Goal: Find contact information: Find contact information

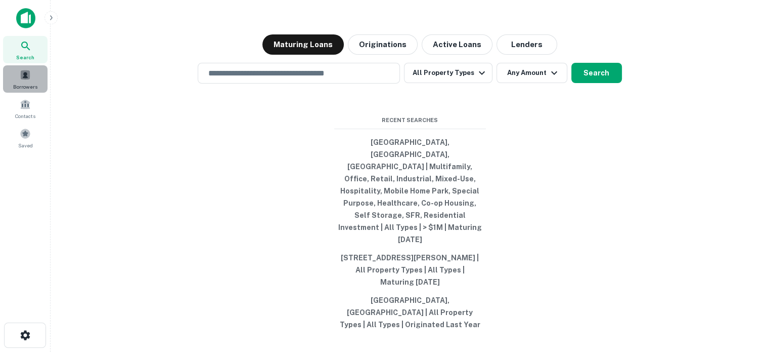
click at [14, 81] on div "Borrowers" at bounding box center [25, 78] width 45 height 27
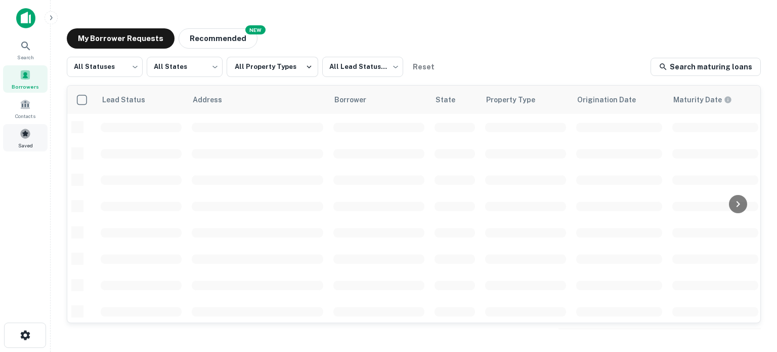
click at [17, 148] on div "Saved" at bounding box center [25, 137] width 45 height 27
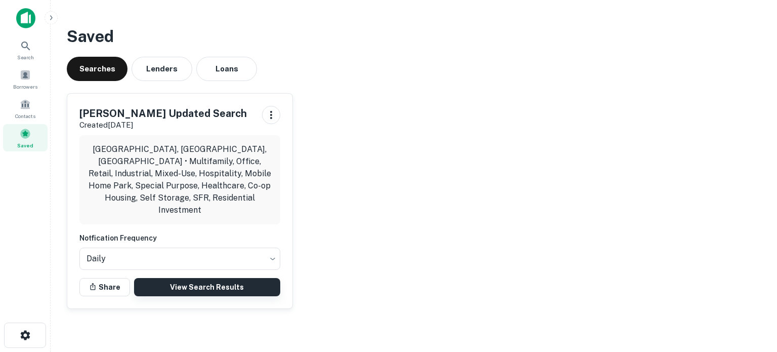
click at [174, 278] on link "View Search Results" at bounding box center [207, 287] width 146 height 18
click at [24, 136] on span at bounding box center [25, 133] width 11 height 11
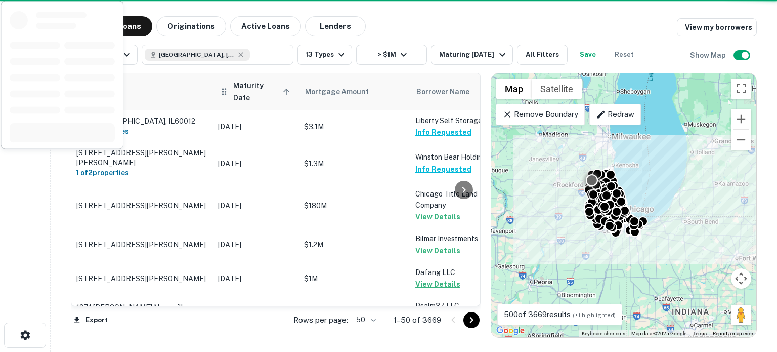
click at [248, 86] on span "Maturity Date sorted ascending" at bounding box center [263, 91] width 60 height 24
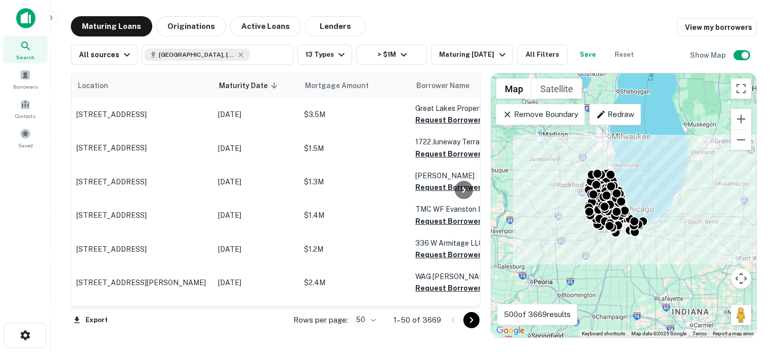
click at [366, 319] on body "Search Borrowers Contacts Saved Maturing Loans Originations Active Loans Lender…" at bounding box center [388, 176] width 777 height 352
click at [358, 330] on li "100" at bounding box center [365, 330] width 29 height 18
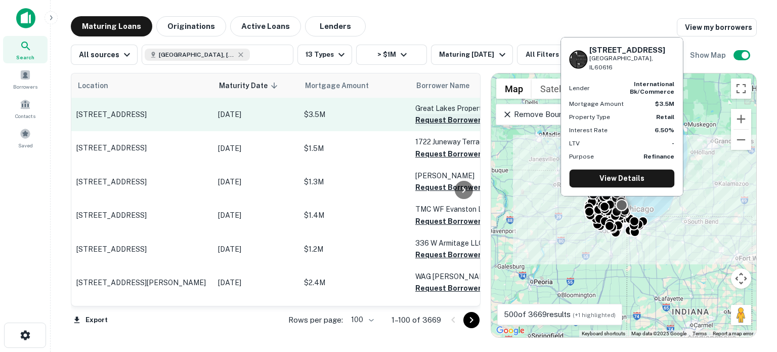
click at [437, 123] on button "Request Borrower Info" at bounding box center [456, 120] width 82 height 12
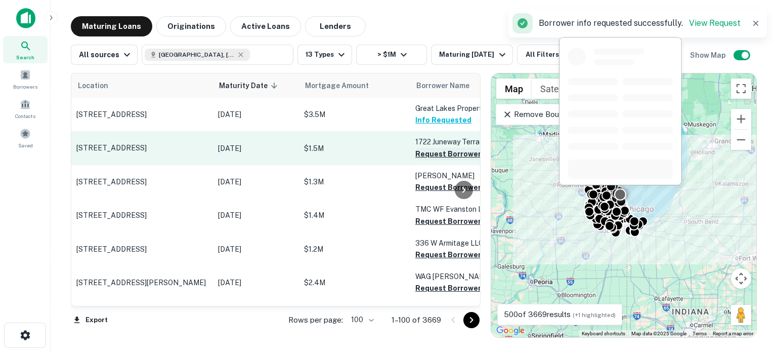
click at [427, 151] on button "Request Borrower Info" at bounding box center [456, 154] width 82 height 12
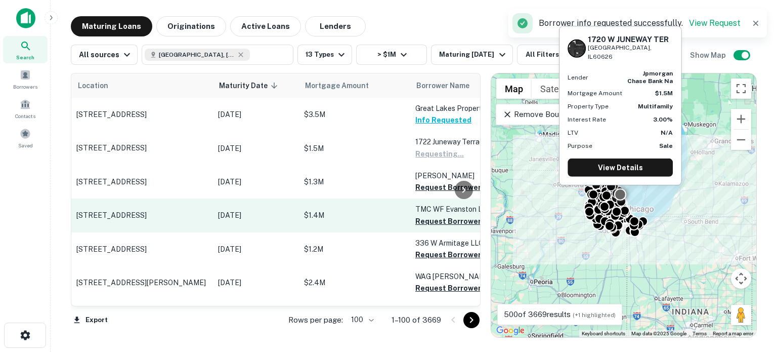
click at [419, 190] on button "Request Borrower Info" at bounding box center [456, 187] width 82 height 12
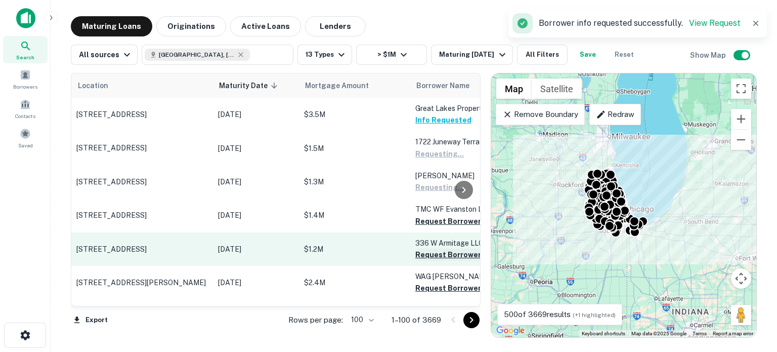
click at [422, 222] on button "Request Borrower Info" at bounding box center [456, 221] width 82 height 12
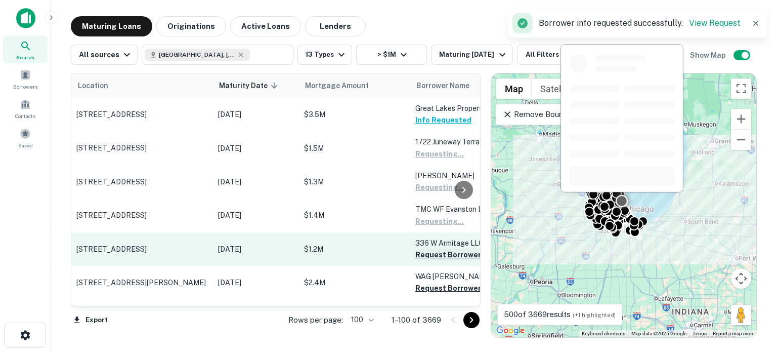
click at [418, 253] on button "Request Borrower Info" at bounding box center [456, 254] width 82 height 12
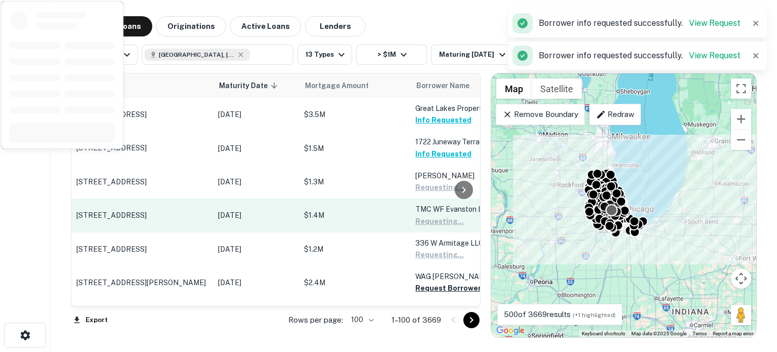
click at [420, 287] on button "Request Borrower Info" at bounding box center [456, 288] width 82 height 12
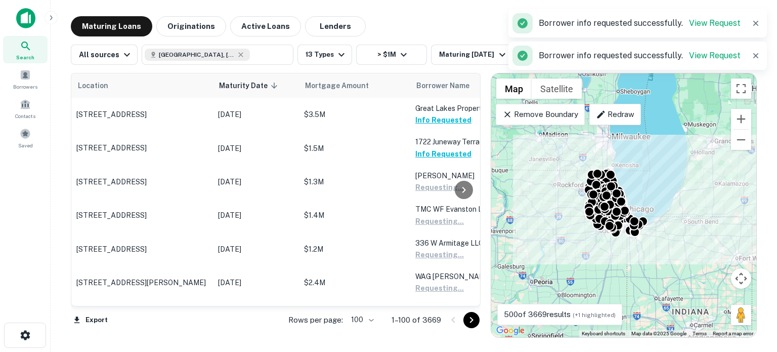
scroll to position [152, 0]
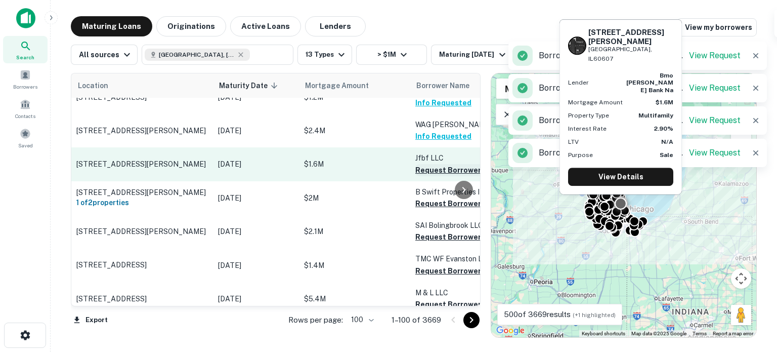
click at [429, 171] on button "Request Borrower Info" at bounding box center [456, 170] width 82 height 12
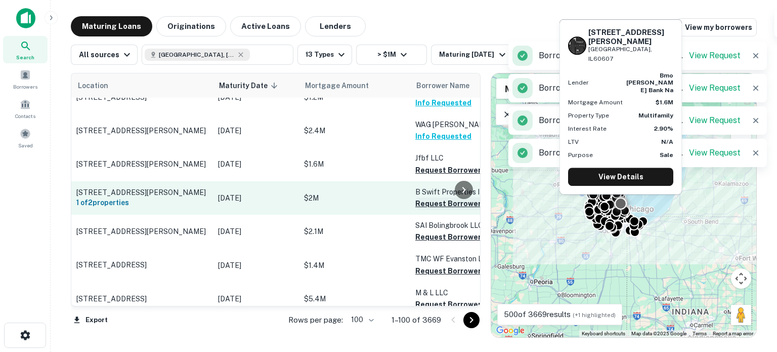
click at [425, 203] on button "Request Borrower Info" at bounding box center [456, 203] width 82 height 12
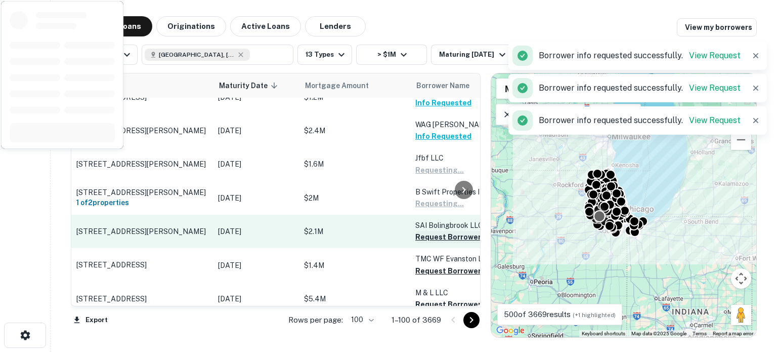
click at [422, 234] on button "Request Borrower Info" at bounding box center [456, 237] width 82 height 12
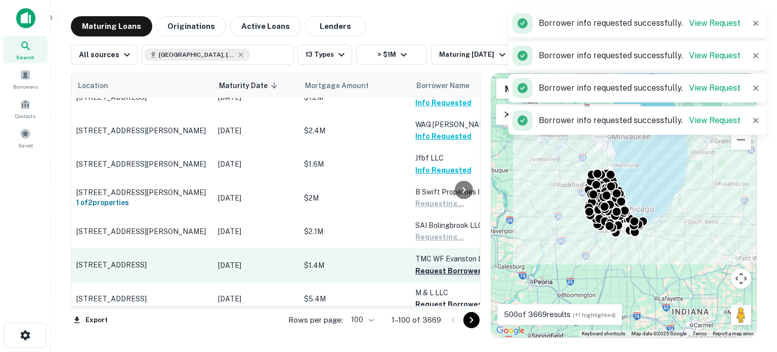
click at [421, 273] on button "Request Borrower Info" at bounding box center [456, 271] width 82 height 12
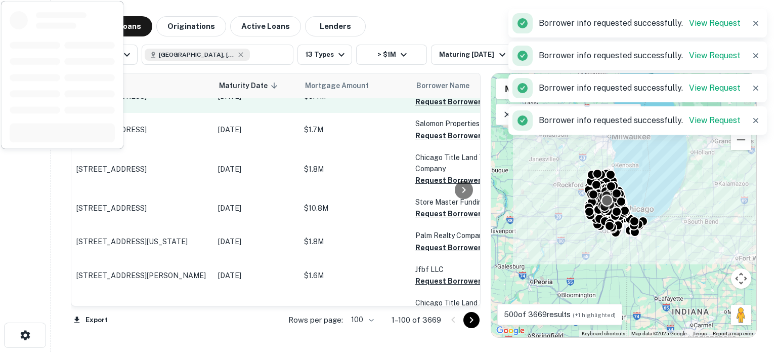
scroll to position [303, 0]
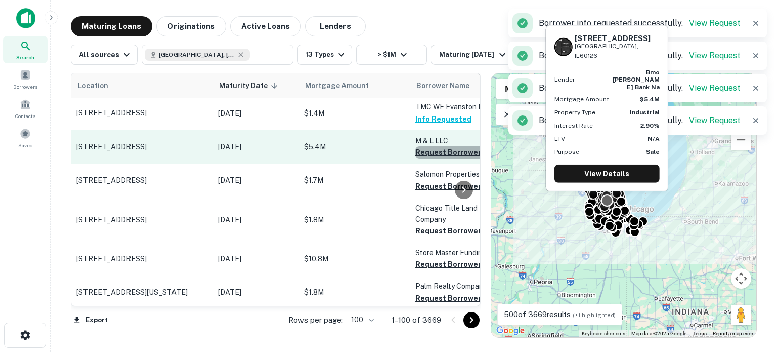
click at [425, 151] on button "Request Borrower Info" at bounding box center [456, 152] width 82 height 12
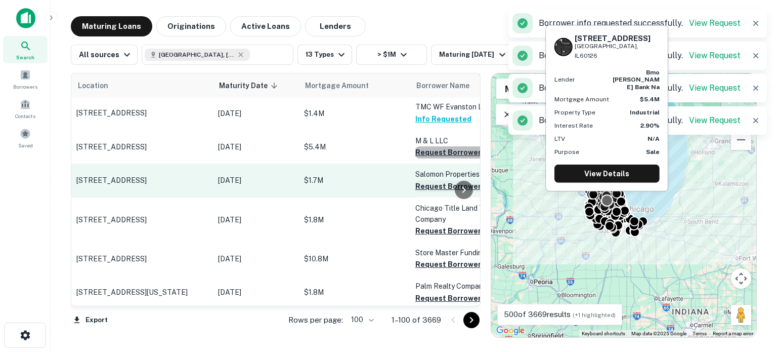
click at [423, 186] on button "Request Borrower Info" at bounding box center [456, 186] width 82 height 12
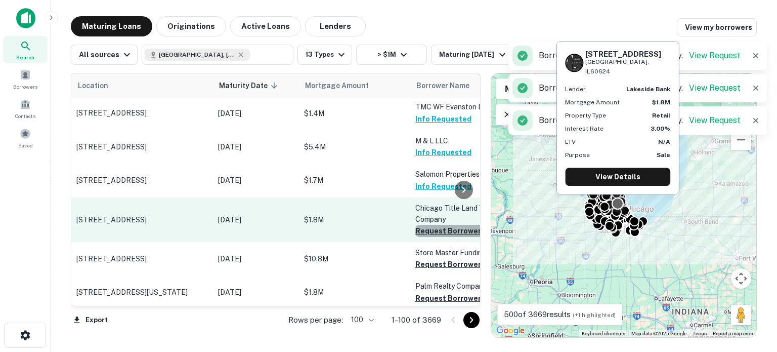
click at [428, 232] on button "Request Borrower Info" at bounding box center [456, 231] width 82 height 12
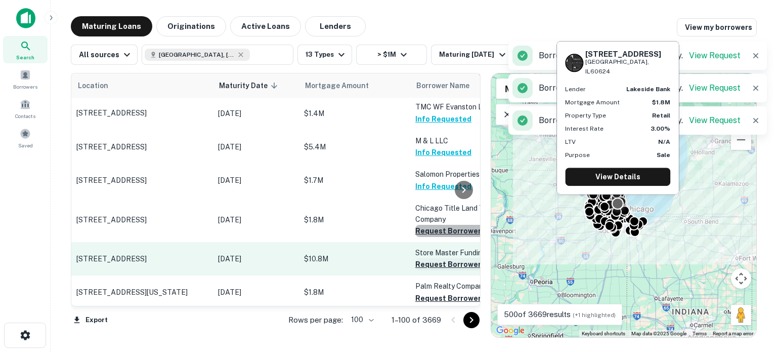
click at [423, 261] on button "Request Borrower Info" at bounding box center [456, 264] width 82 height 12
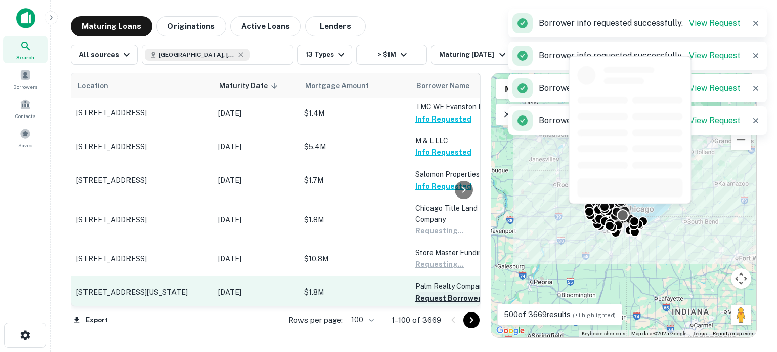
scroll to position [354, 0]
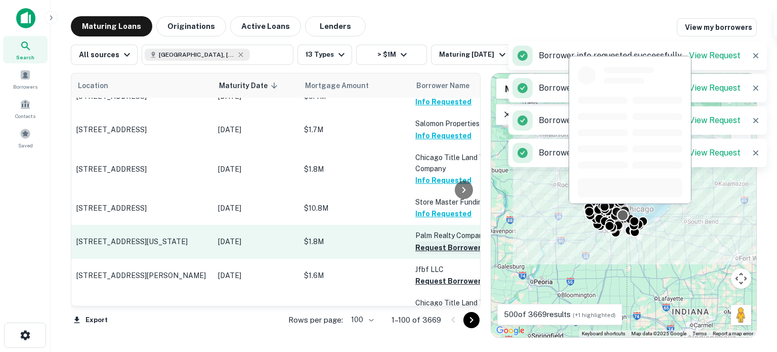
click at [427, 248] on button "Request Borrower Info" at bounding box center [456, 247] width 82 height 12
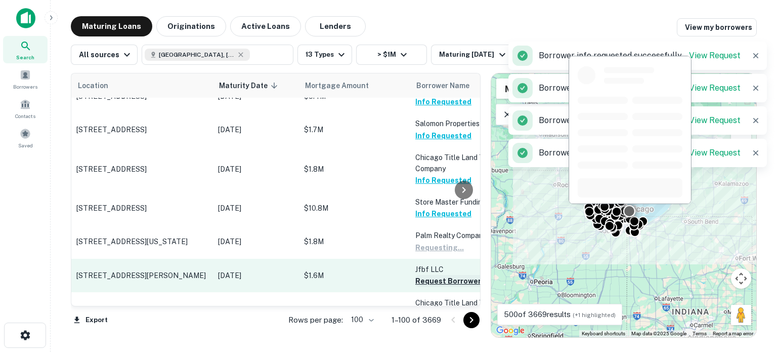
click at [419, 279] on button "Request Borrower Info" at bounding box center [456, 281] width 82 height 12
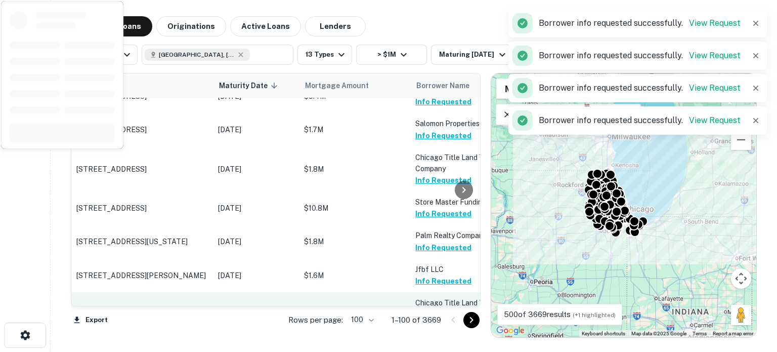
scroll to position [455, 0]
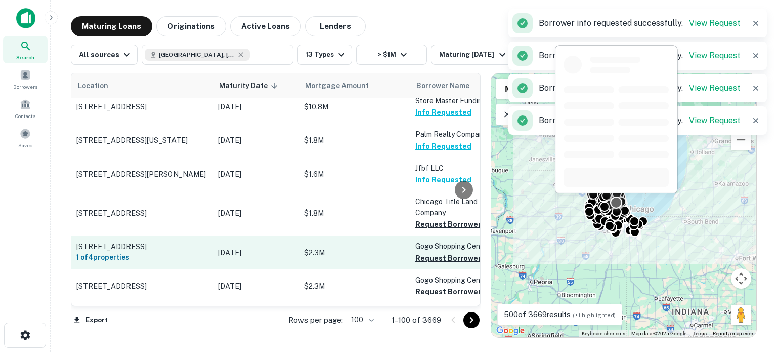
click at [437, 227] on button "Request Borrower Info" at bounding box center [456, 224] width 82 height 12
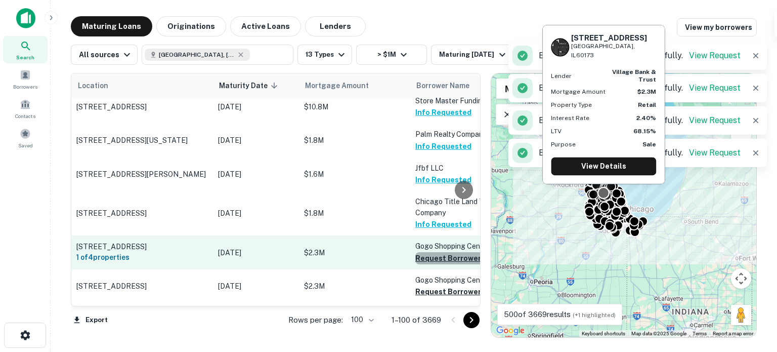
click at [426, 255] on button "Request Borrower Info" at bounding box center [456, 258] width 82 height 12
click at [424, 289] on button "Request Borrower Info" at bounding box center [456, 291] width 82 height 12
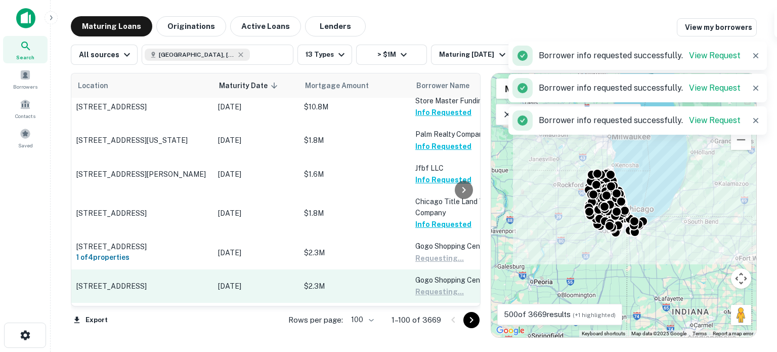
scroll to position [556, 0]
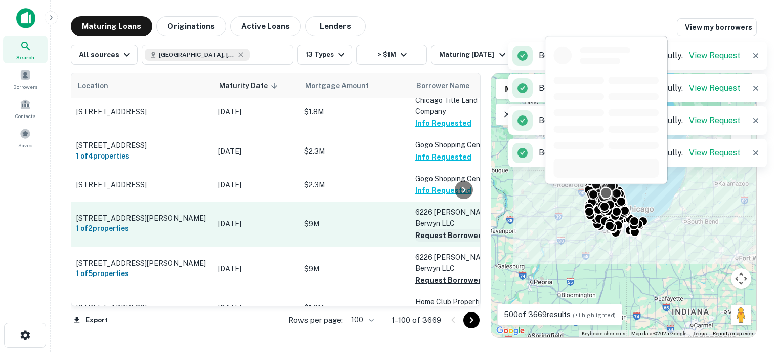
click at [422, 229] on button "Request Borrower Info" at bounding box center [456, 235] width 82 height 12
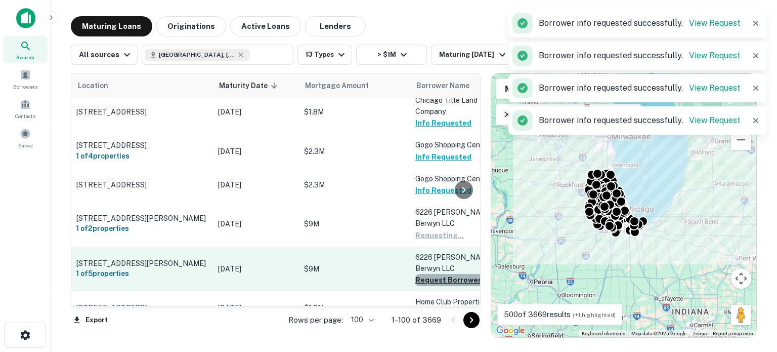
click at [425, 274] on button "Request Borrower Info" at bounding box center [456, 280] width 82 height 12
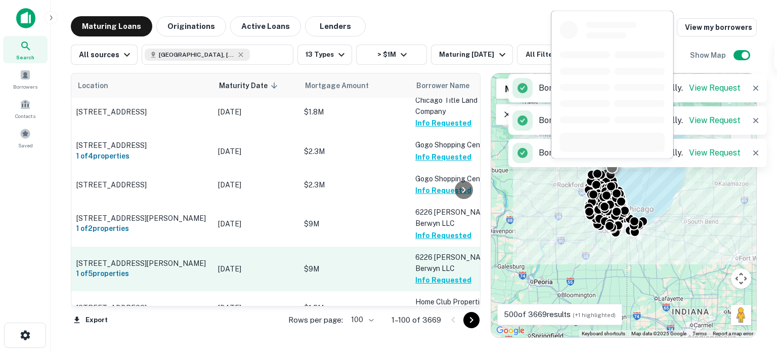
click at [422, 307] on button "Request Borrower Info" at bounding box center [456, 313] width 82 height 12
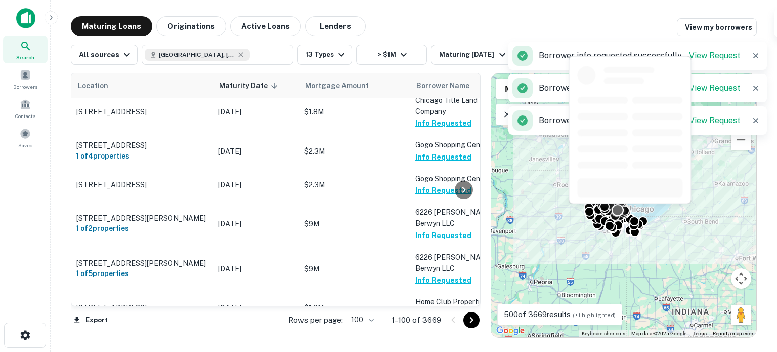
scroll to position [708, 0]
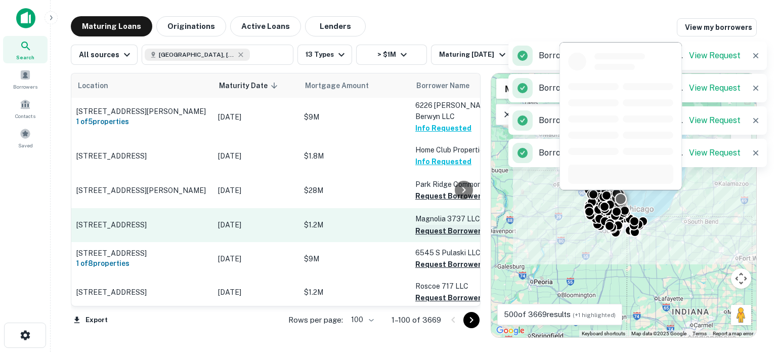
click at [422, 190] on button "Request Borrower Info" at bounding box center [456, 196] width 82 height 12
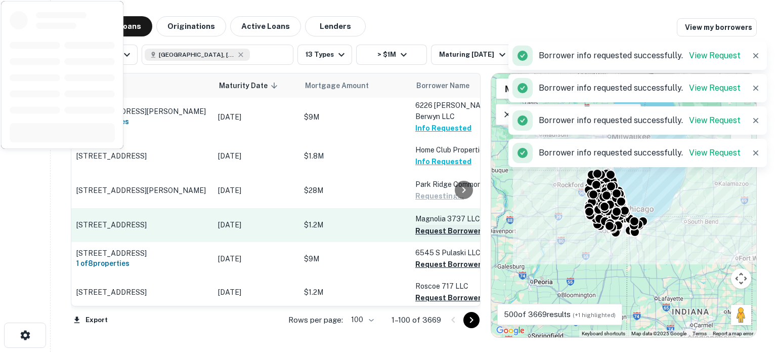
click at [425, 225] on button "Request Borrower Info" at bounding box center [456, 231] width 82 height 12
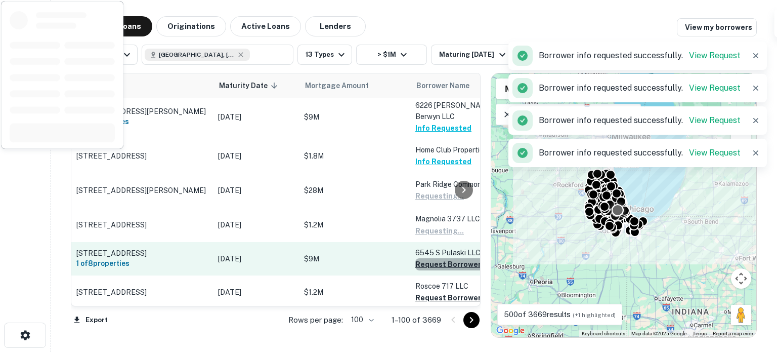
click at [430, 258] on button "Request Borrower Info" at bounding box center [456, 264] width 82 height 12
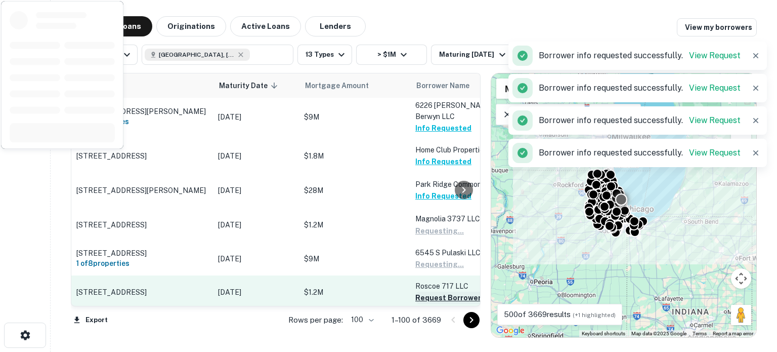
click at [421, 291] on button "Request Borrower Info" at bounding box center [456, 297] width 82 height 12
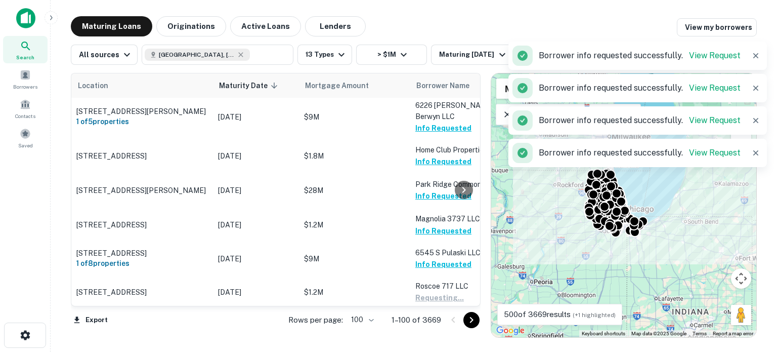
scroll to position [860, 0]
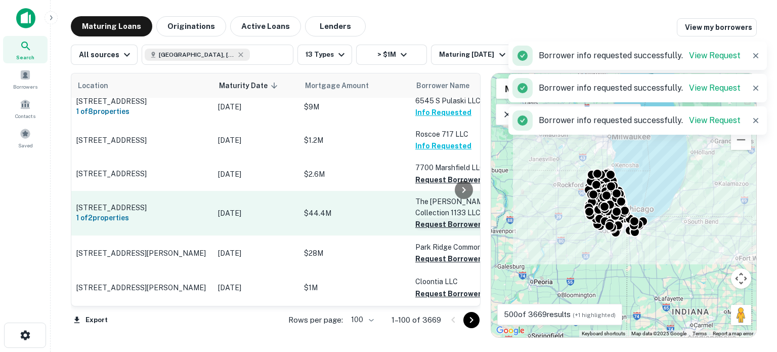
click at [424, 173] on button "Request Borrower Info" at bounding box center [456, 179] width 82 height 12
click at [421, 218] on button "Request Borrower Info" at bounding box center [456, 224] width 82 height 12
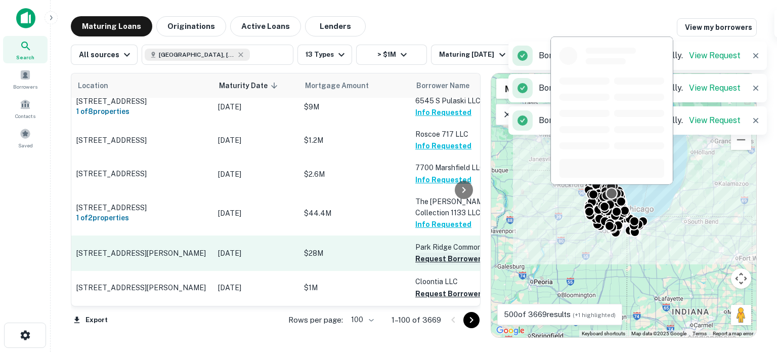
click at [420, 252] on button "Request Borrower Info" at bounding box center [456, 258] width 82 height 12
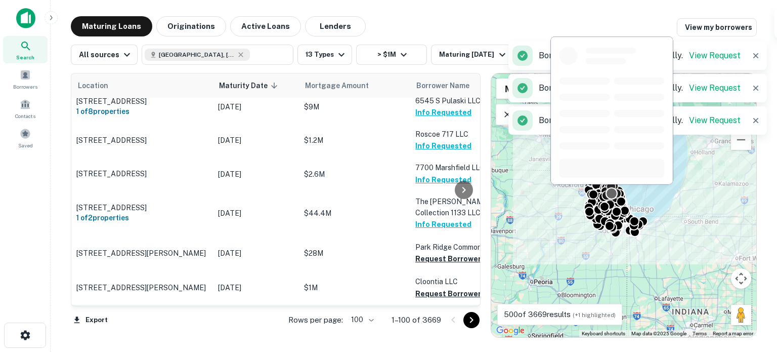
click at [416, 287] on button "Request Borrower Info" at bounding box center [456, 293] width 82 height 12
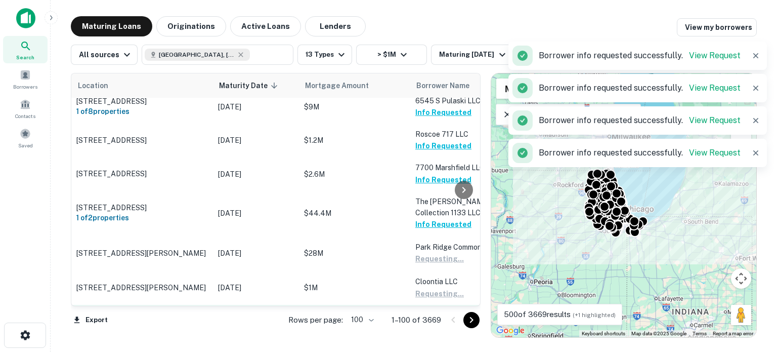
click at [425, 321] on button "Request Borrower Info" at bounding box center [456, 327] width 82 height 12
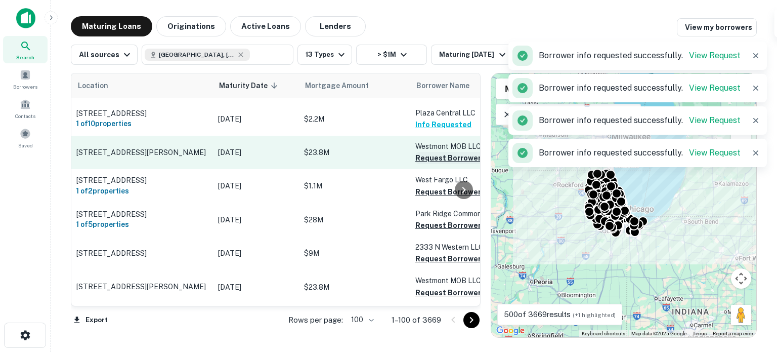
scroll to position [1012, 0]
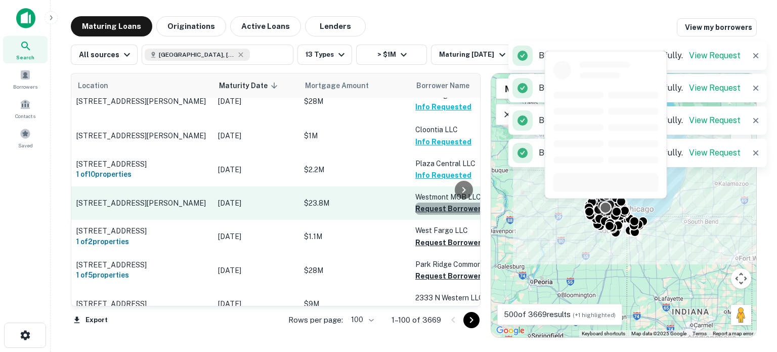
click at [433, 202] on button "Request Borrower Info" at bounding box center [456, 208] width 82 height 12
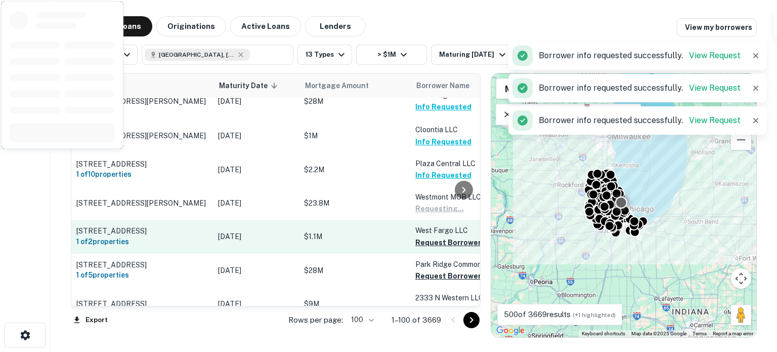
click at [433, 236] on button "Request Borrower Info" at bounding box center [456, 242] width 82 height 12
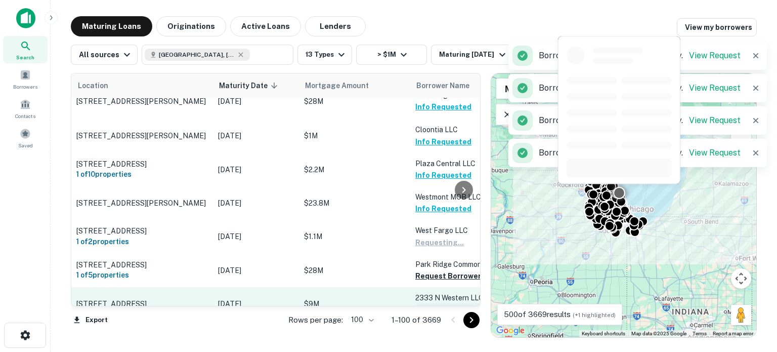
click at [424, 270] on button "Request Borrower Info" at bounding box center [456, 276] width 82 height 12
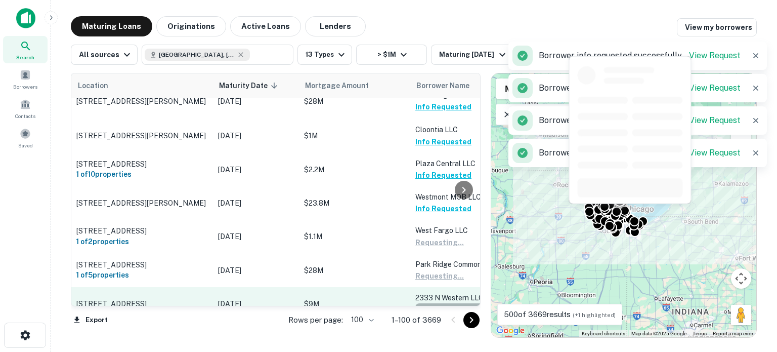
click at [424, 303] on button "Request Borrower Info" at bounding box center [456, 309] width 82 height 12
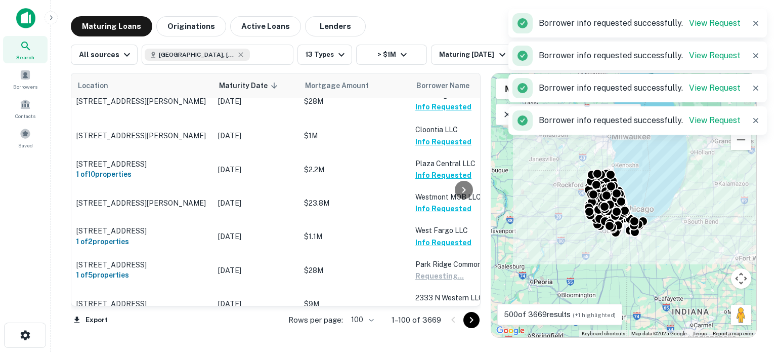
scroll to position [1113, 0]
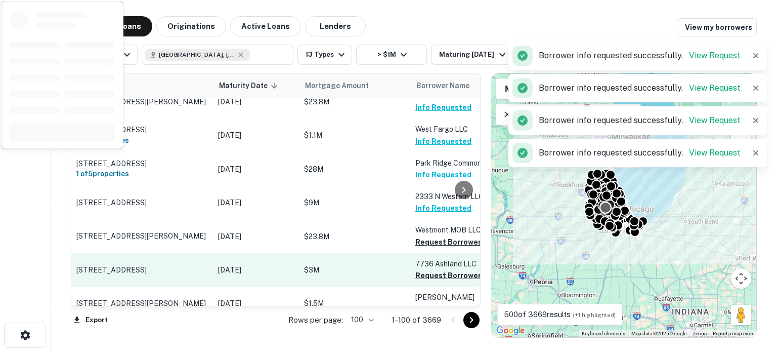
click at [427, 236] on button "Request Borrower Info" at bounding box center [456, 242] width 82 height 12
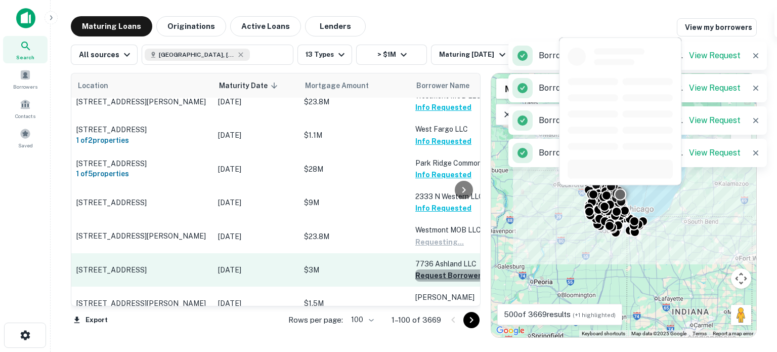
click at [429, 269] on button "Request Borrower Info" at bounding box center [456, 275] width 82 height 12
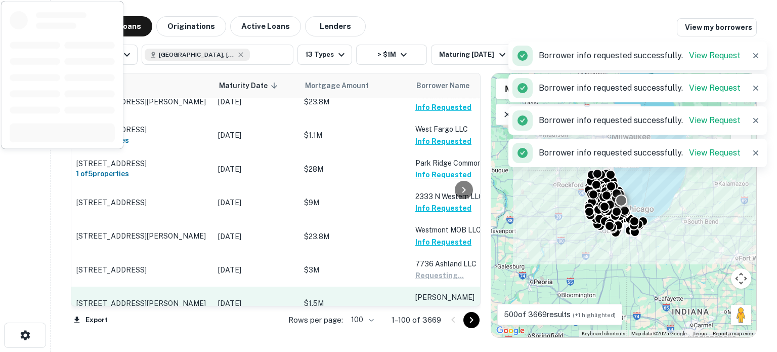
click at [429, 303] on button "Request Borrower Info" at bounding box center [456, 309] width 82 height 12
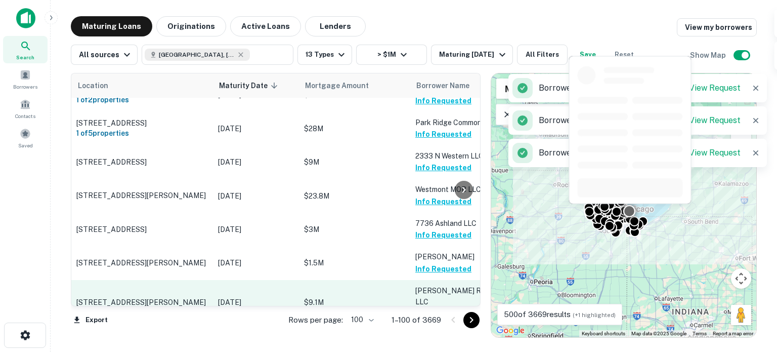
scroll to position [1265, 0]
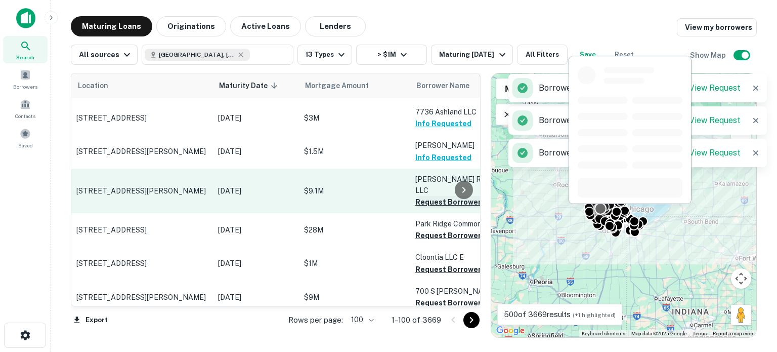
click at [423, 196] on button "Request Borrower Info" at bounding box center [456, 202] width 82 height 12
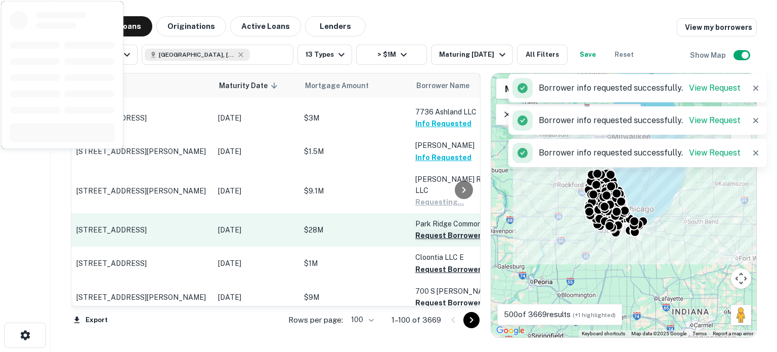
click at [429, 229] on button "Request Borrower Info" at bounding box center [456, 235] width 82 height 12
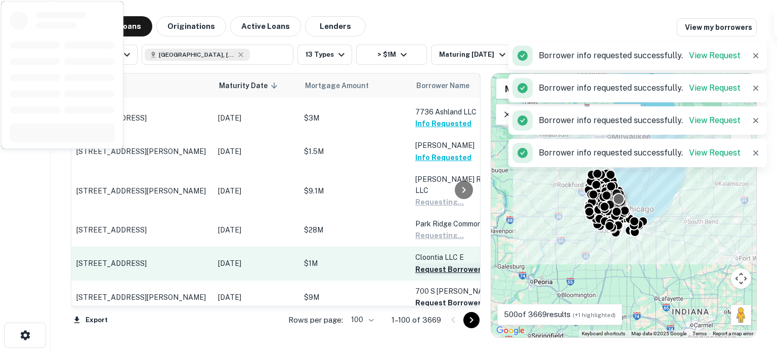
click at [434, 263] on button "Request Borrower Info" at bounding box center [456, 269] width 82 height 12
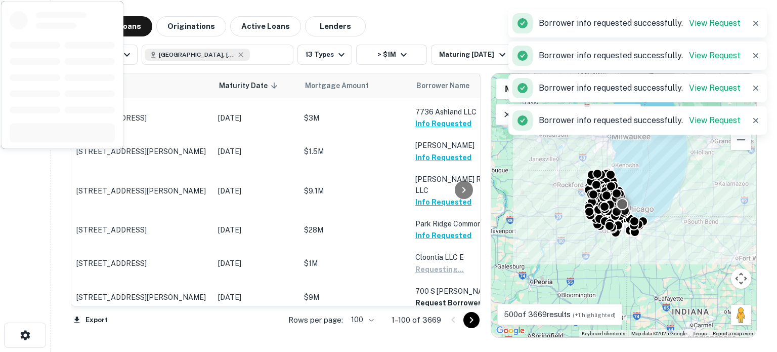
drag, startPoint x: 433, startPoint y: 258, endPoint x: 433, endPoint y: 277, distance: 18.7
click at [432, 296] on button "Request Borrower Info" at bounding box center [456, 302] width 82 height 12
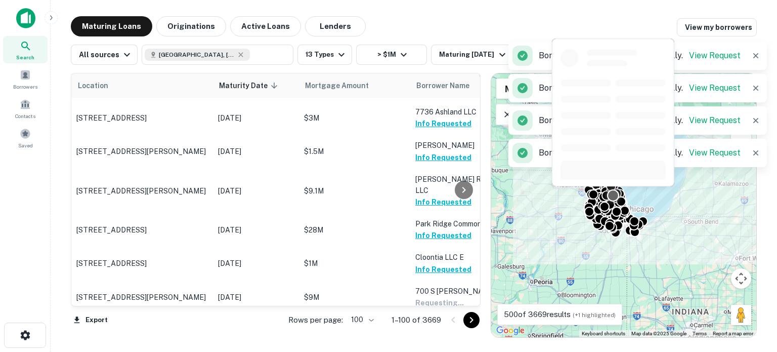
click at [433, 330] on button "Request Borrower Info" at bounding box center [456, 336] width 82 height 12
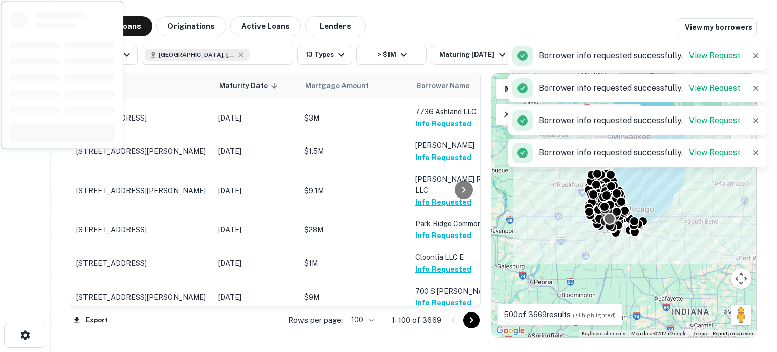
scroll to position [1467, 0]
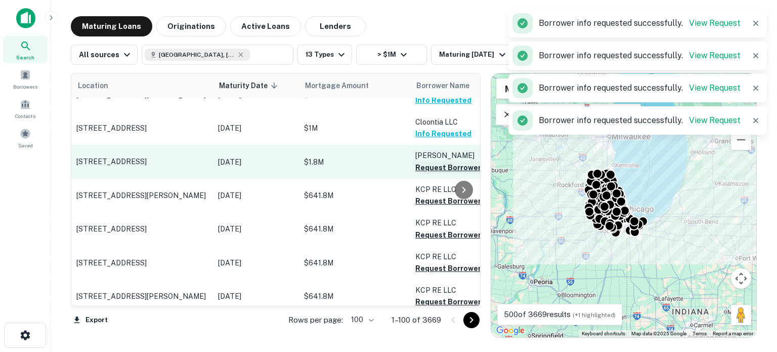
click at [423, 161] on button "Request Borrower Info" at bounding box center [456, 167] width 82 height 12
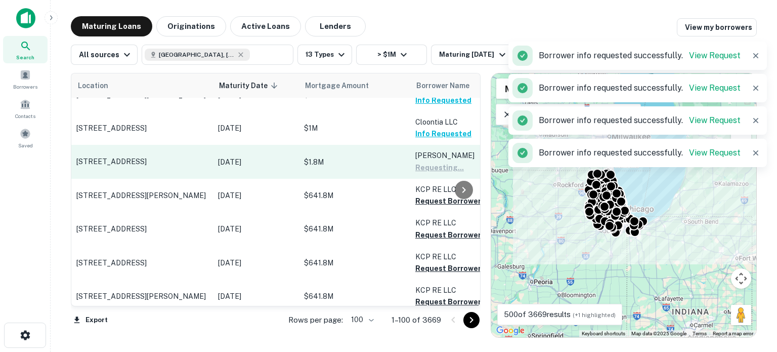
scroll to position [1416, 0]
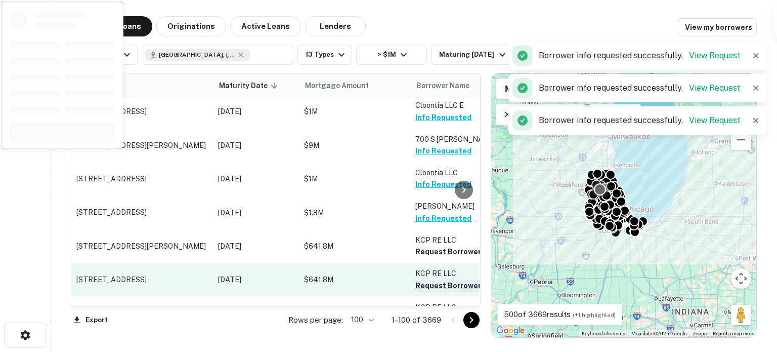
click at [419, 245] on button "Request Borrower Info" at bounding box center [456, 251] width 82 height 12
click at [418, 279] on button "Request Borrower Info" at bounding box center [456, 285] width 82 height 12
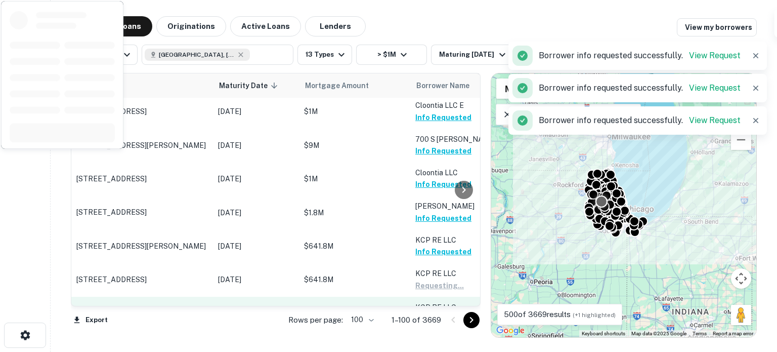
click at [423, 313] on button "Request Borrower Info" at bounding box center [456, 319] width 82 height 12
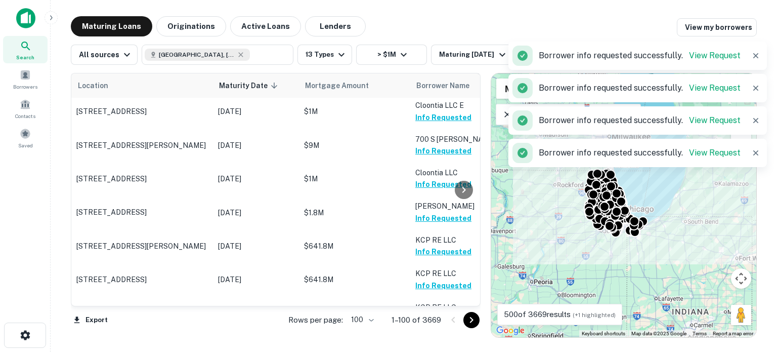
scroll to position [1517, 0]
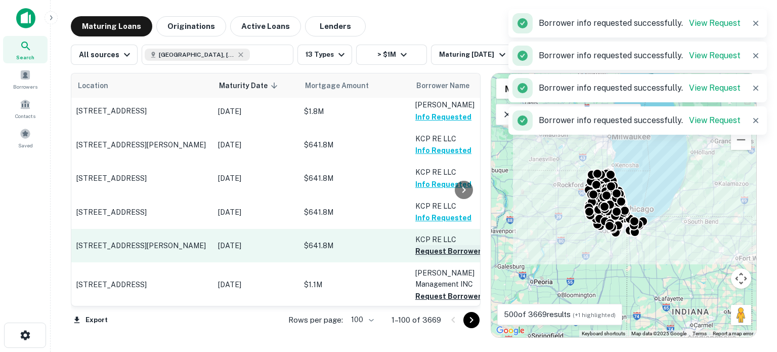
click at [430, 245] on button "Request Borrower Info" at bounding box center [456, 251] width 82 height 12
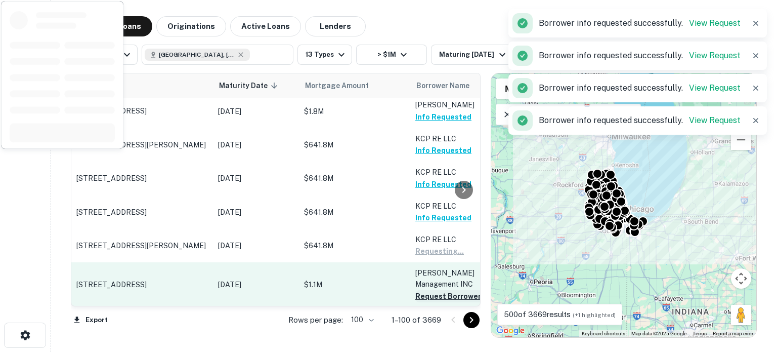
click at [433, 290] on button "Request Borrower Info" at bounding box center [456, 296] width 82 height 12
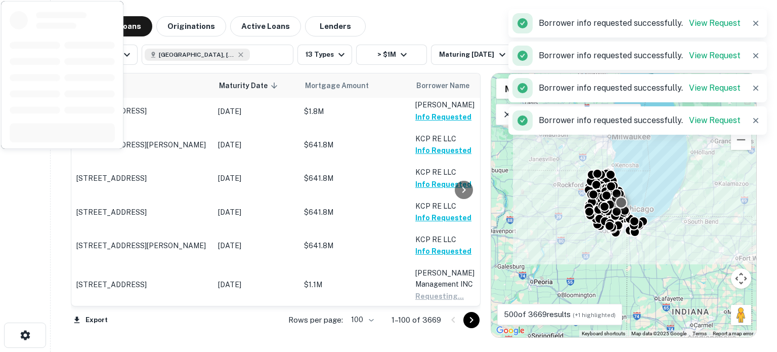
click at [430, 345] on button "Request Borrower Info" at bounding box center [456, 351] width 82 height 12
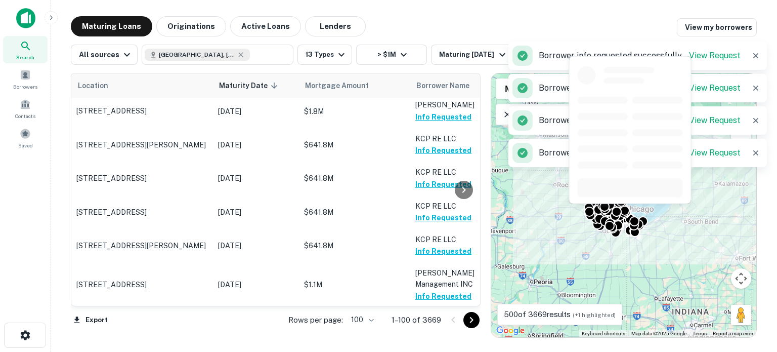
scroll to position [1669, 0]
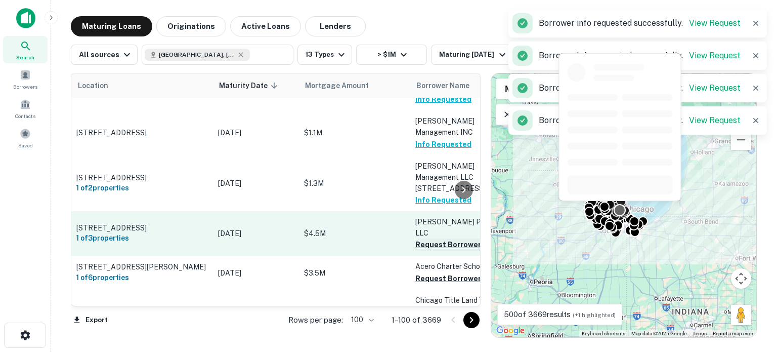
click at [425, 238] on button "Request Borrower Info" at bounding box center [456, 244] width 82 height 12
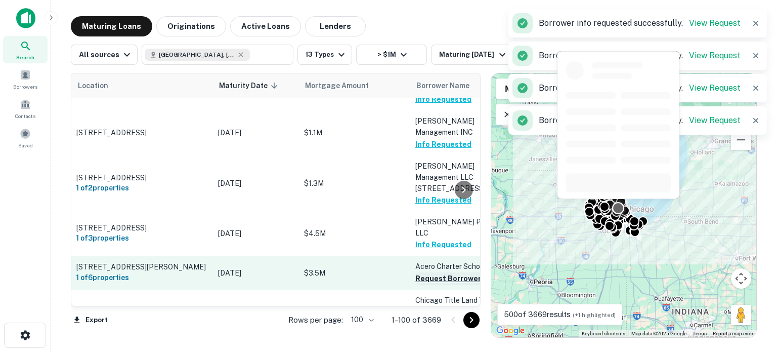
click at [428, 272] on button "Request Borrower Info" at bounding box center [456, 278] width 82 height 12
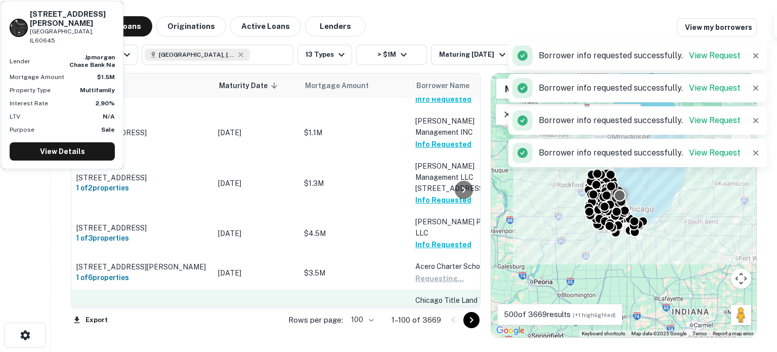
click at [430, 317] on button "Request Borrower Info" at bounding box center [456, 323] width 82 height 12
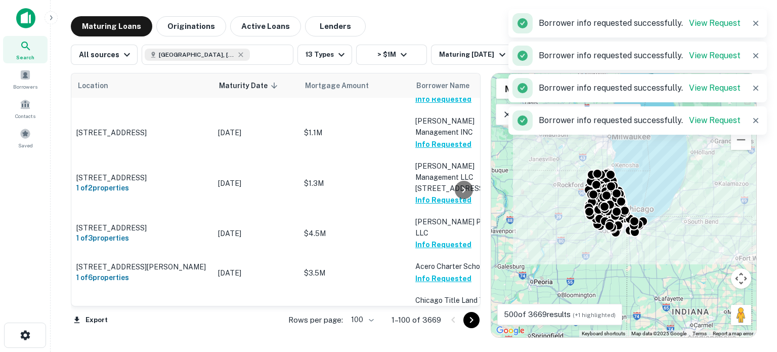
scroll to position [1770, 0]
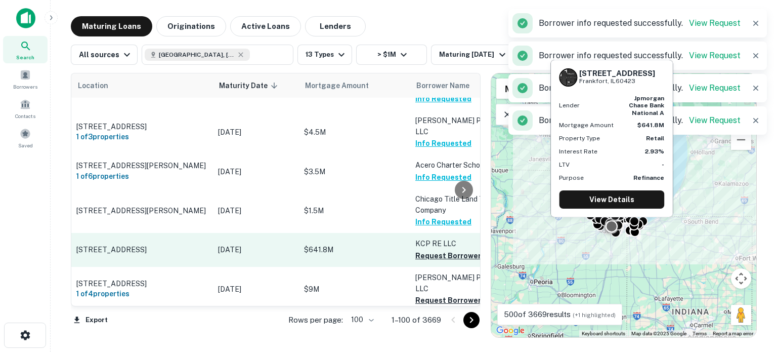
click at [424, 249] on button "Request Borrower Info" at bounding box center [456, 255] width 82 height 12
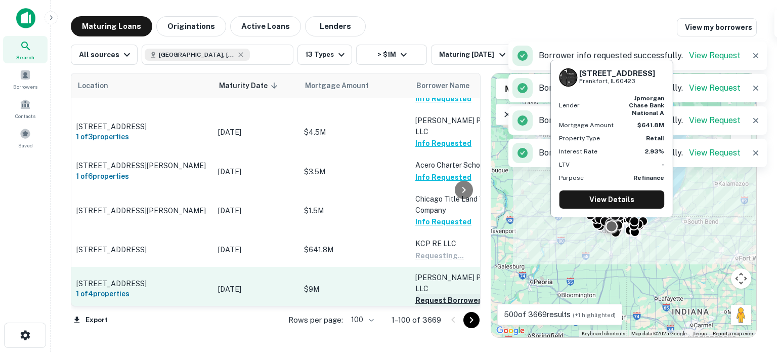
click at [428, 294] on button "Request Borrower Info" at bounding box center [456, 300] width 82 height 12
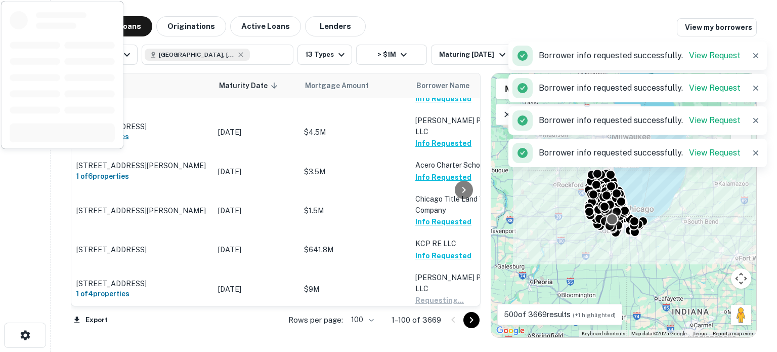
click at [431, 327] on button "Request Borrower Info" at bounding box center [456, 333] width 82 height 12
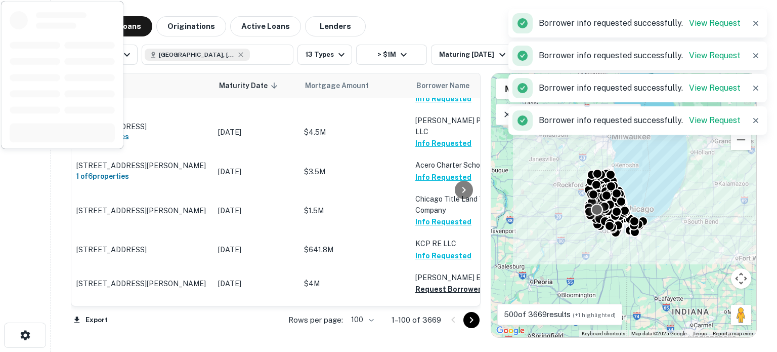
scroll to position [1821, 0]
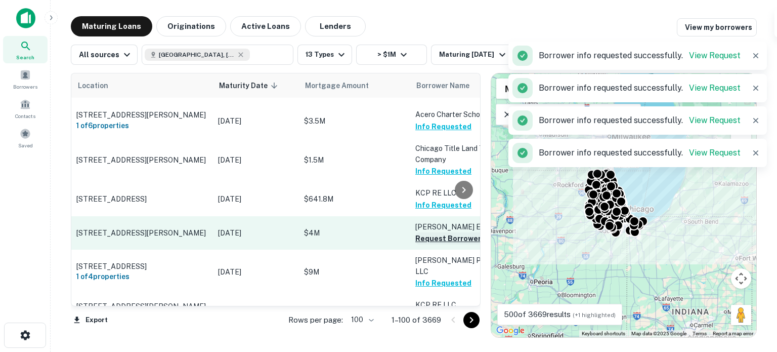
click at [437, 232] on button "Request Borrower Info" at bounding box center [456, 238] width 82 height 12
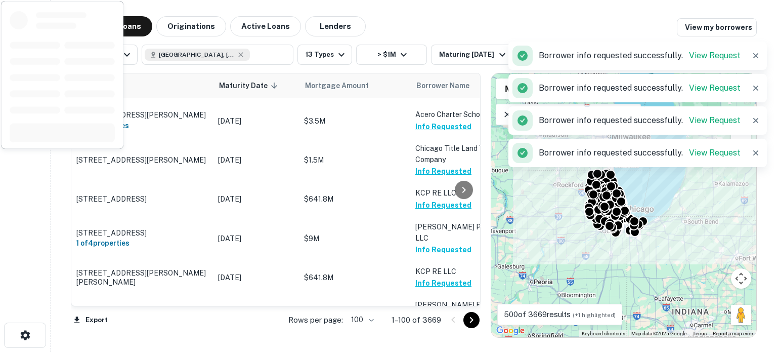
scroll to position [1872, 0]
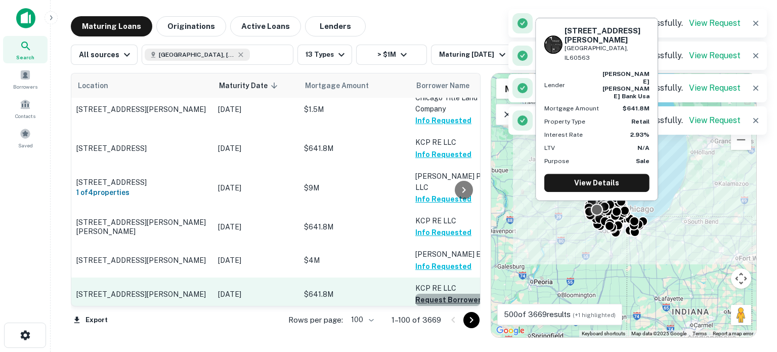
click at [418, 293] on button "Request Borrower Info" at bounding box center [456, 299] width 82 height 12
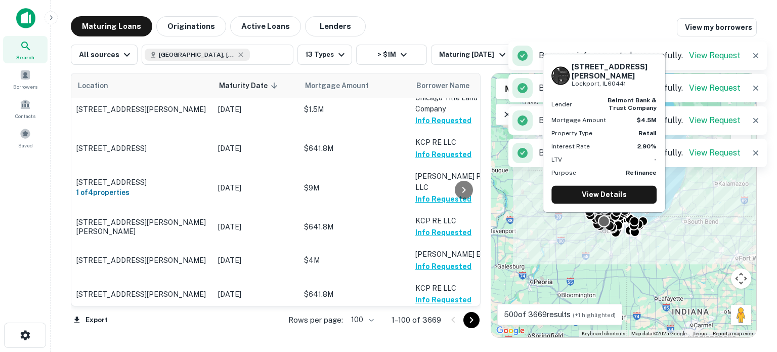
drag, startPoint x: 427, startPoint y: 242, endPoint x: 429, endPoint y: 277, distance: 34.5
click at [427, 327] on button "Request Borrower Info" at bounding box center [456, 333] width 82 height 12
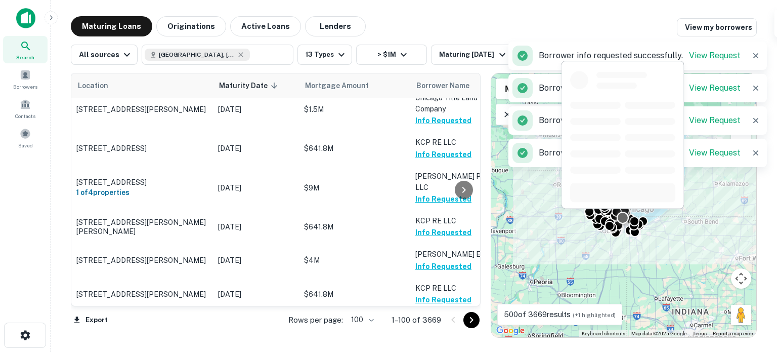
scroll to position [1921, 0]
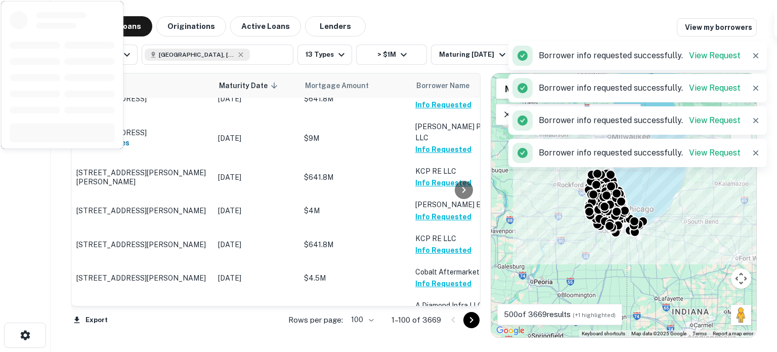
scroll to position [1973, 0]
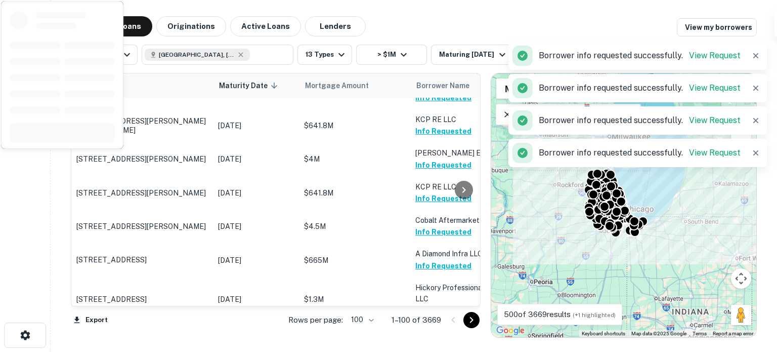
click at [432, 338] on button "Request Borrower Info" at bounding box center [456, 344] width 82 height 12
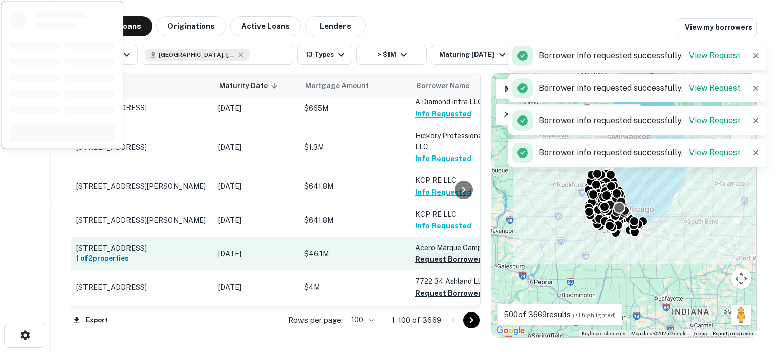
click at [434, 253] on button "Request Borrower Info" at bounding box center [456, 259] width 82 height 12
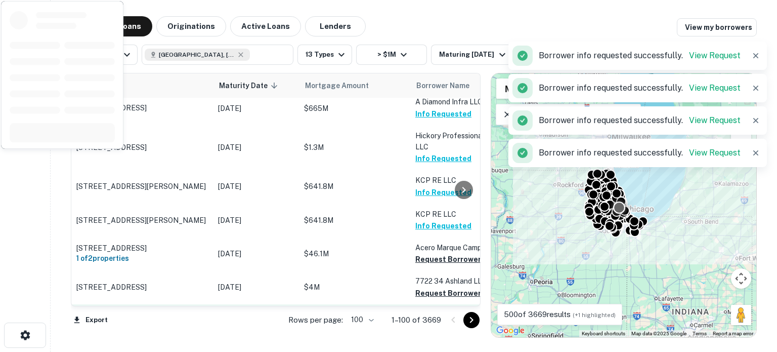
click at [430, 287] on button "Request Borrower Info" at bounding box center [456, 293] width 82 height 12
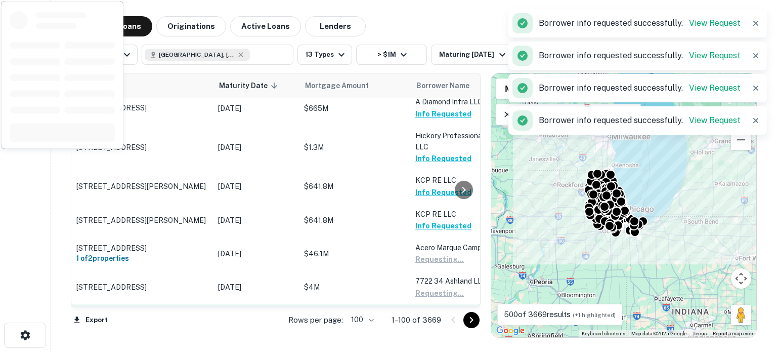
click at [427, 320] on button "Request Borrower Info" at bounding box center [456, 326] width 82 height 12
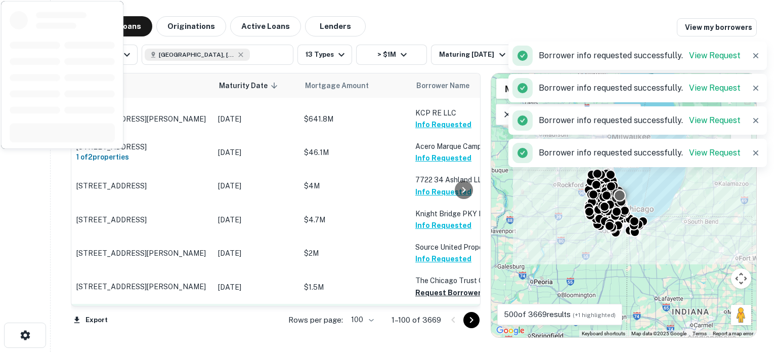
click at [428, 286] on button "Request Borrower Info" at bounding box center [456, 292] width 82 height 12
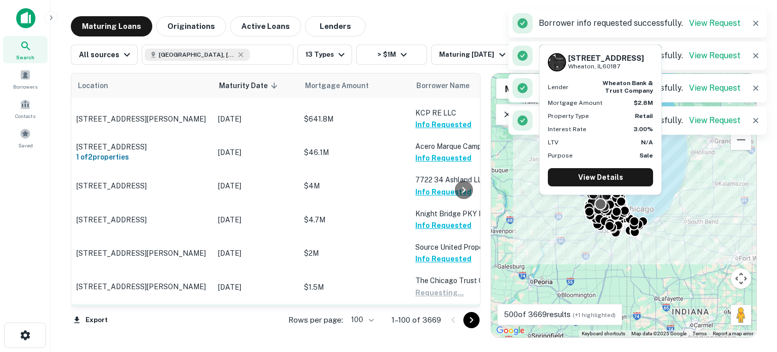
click at [427, 331] on button "Request Borrower Info" at bounding box center [456, 337] width 82 height 12
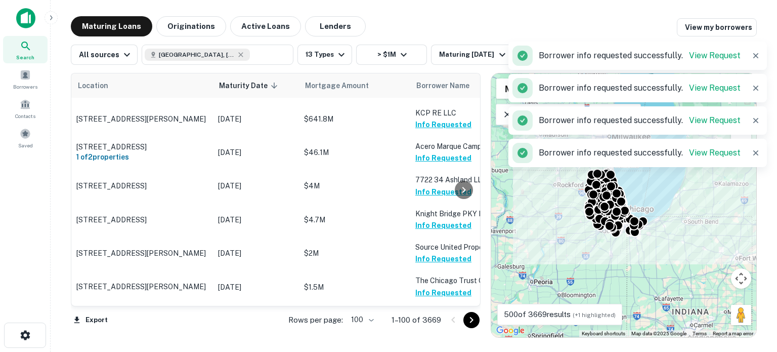
scroll to position [2327, 0]
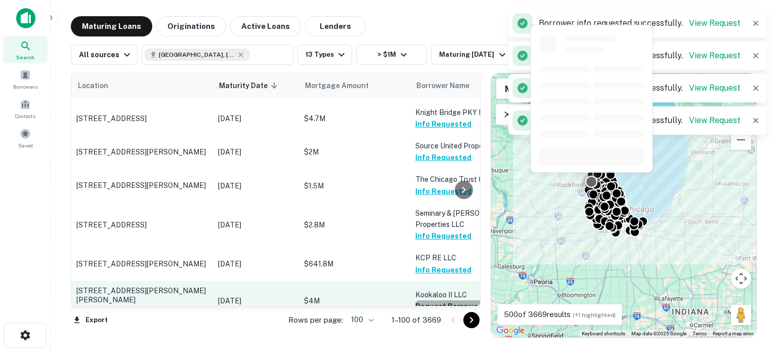
click at [426, 300] on button "Request Borrower Info" at bounding box center [456, 306] width 82 height 12
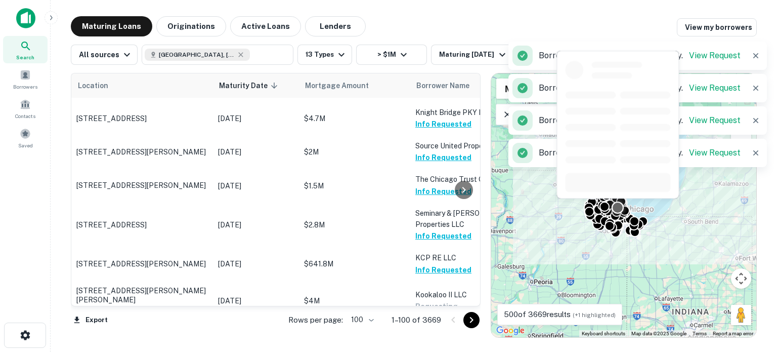
click at [427, 336] on button "Request Borrower Info" at bounding box center [456, 342] width 82 height 12
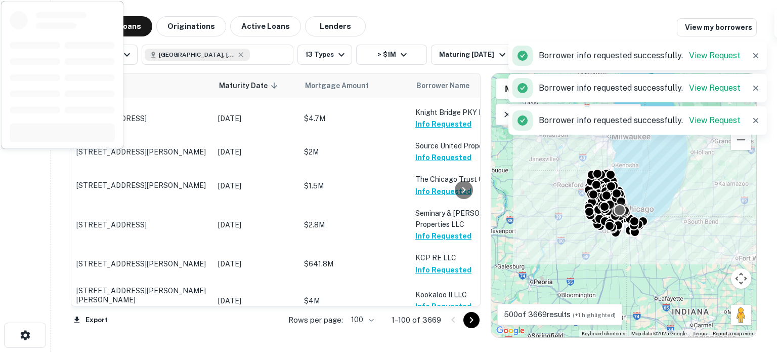
scroll to position [2478, 0]
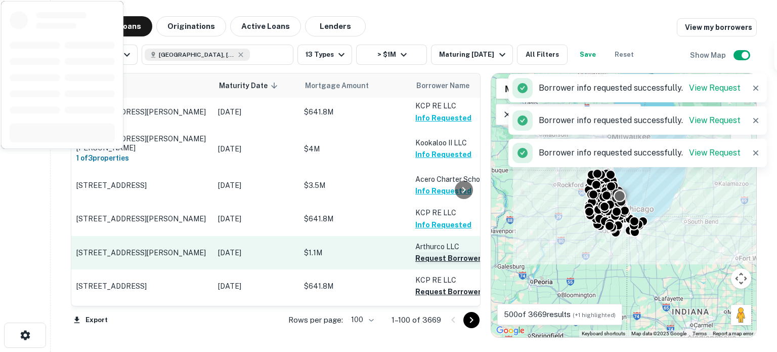
click at [431, 252] on button "Request Borrower Info" at bounding box center [456, 258] width 82 height 12
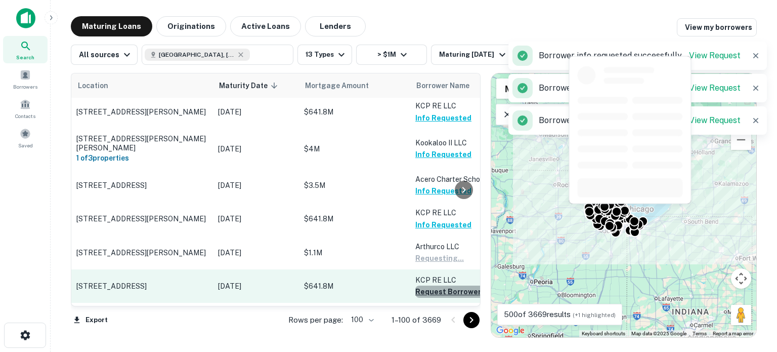
click at [429, 285] on button "Request Borrower Info" at bounding box center [456, 291] width 82 height 12
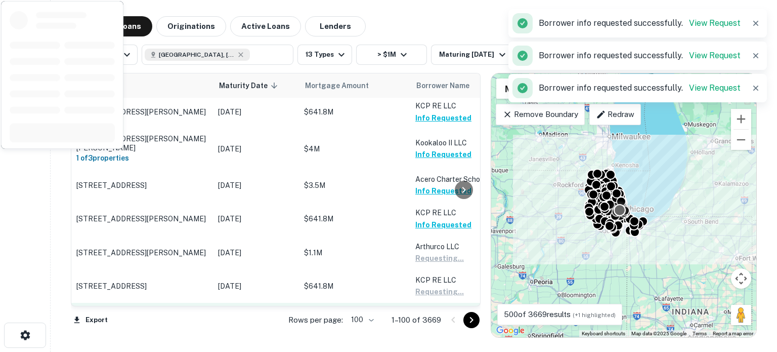
click at [427, 330] on button "Request Borrower Info" at bounding box center [456, 336] width 82 height 12
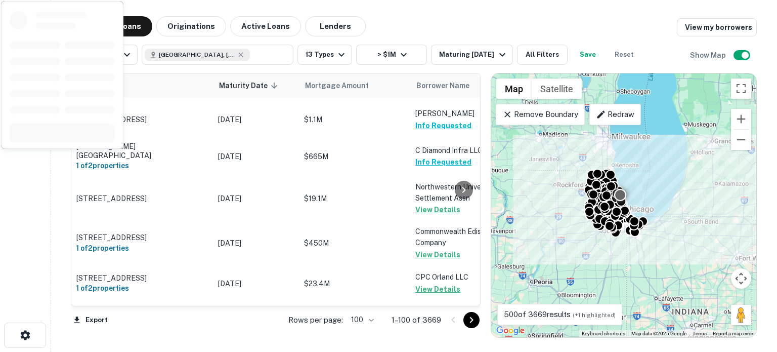
scroll to position [3302, 0]
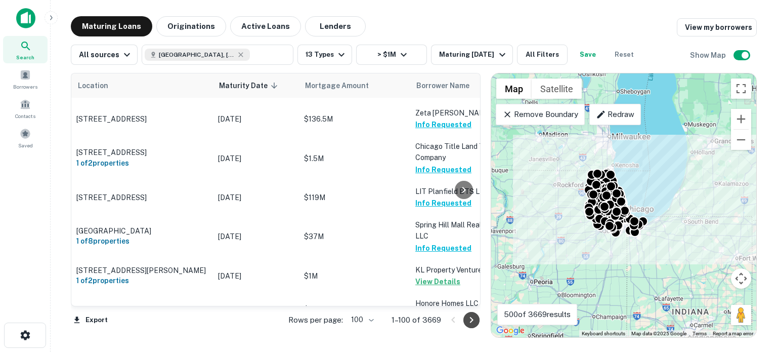
click at [467, 323] on icon "Go to next page" at bounding box center [471, 320] width 12 height 12
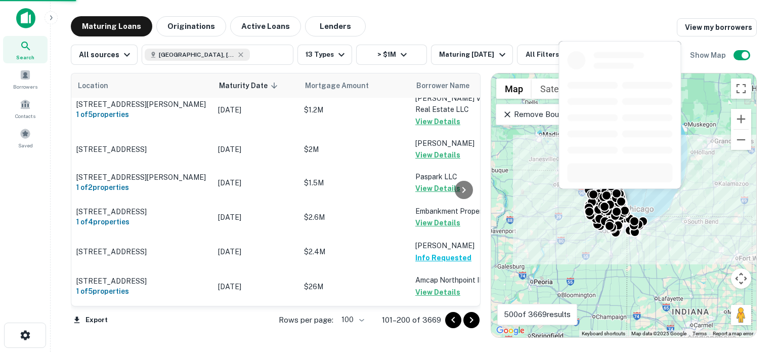
scroll to position [3455, 0]
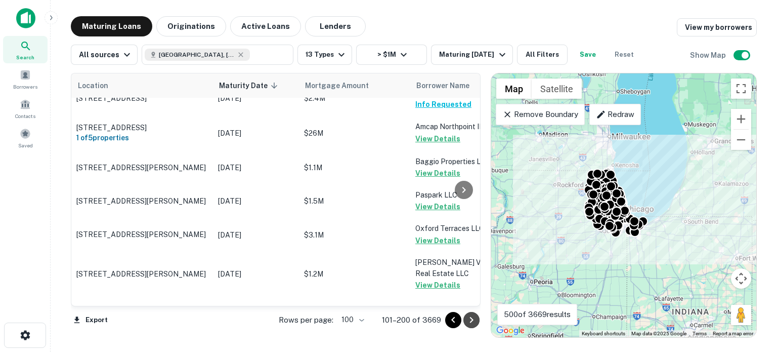
click at [469, 319] on icon "Go to next page" at bounding box center [471, 320] width 12 height 12
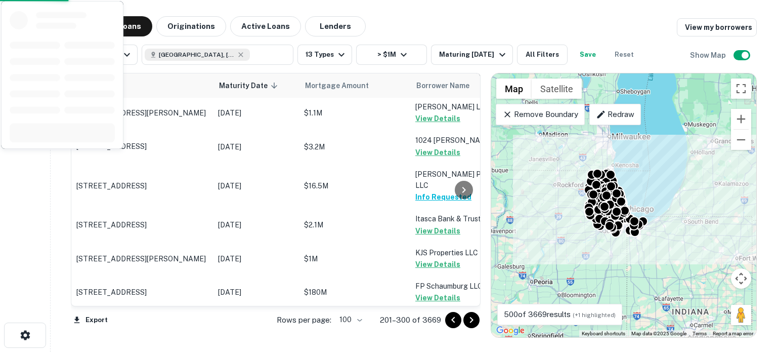
scroll to position [3277, 0]
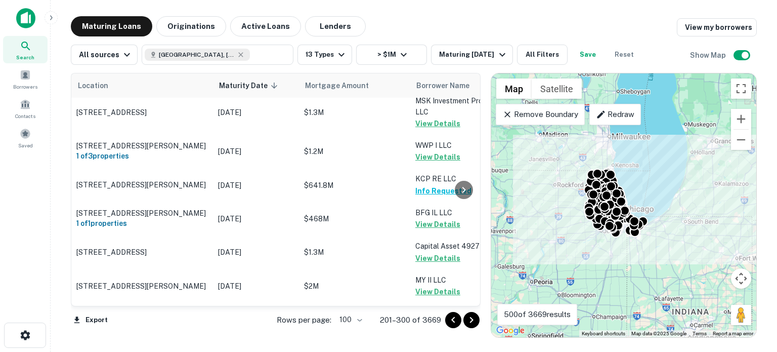
click at [466, 319] on icon "Go to next page" at bounding box center [471, 320] width 12 height 12
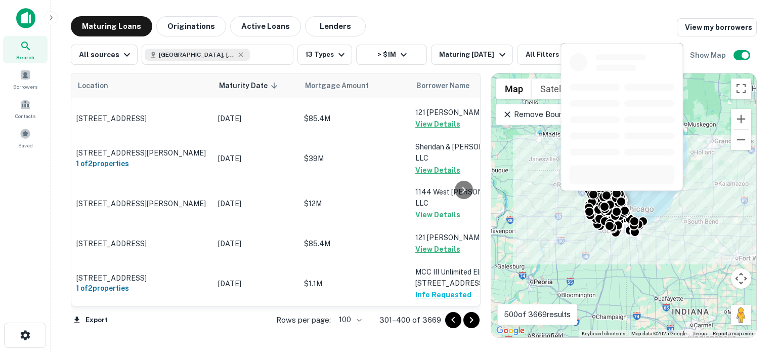
scroll to position [3135, 0]
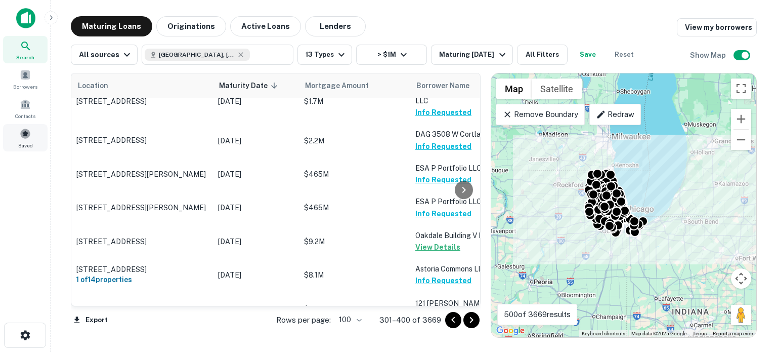
click at [23, 143] on span "Saved" at bounding box center [25, 145] width 15 height 8
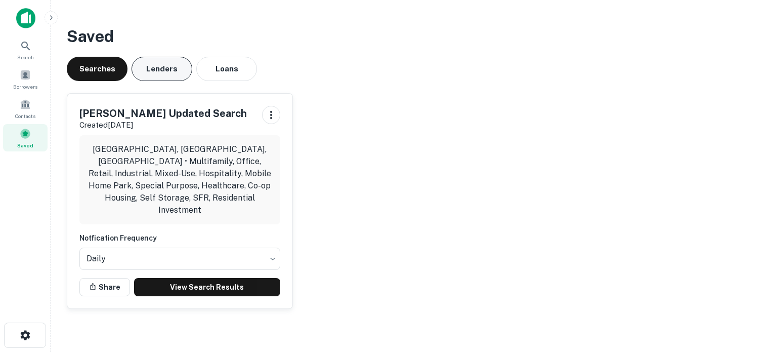
click at [183, 68] on button "Lenders" at bounding box center [162, 69] width 61 height 24
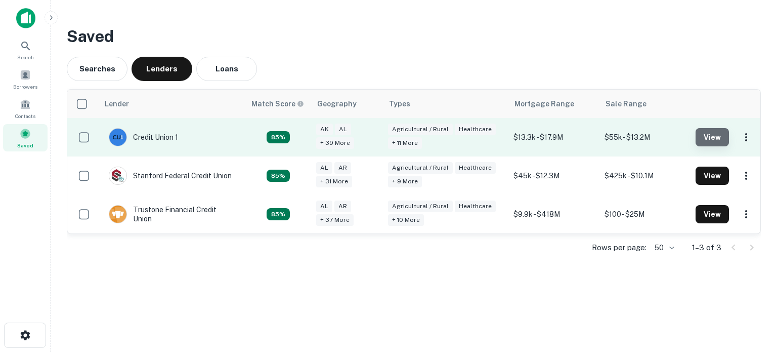
click at [722, 135] on button "View" at bounding box center [711, 137] width 33 height 18
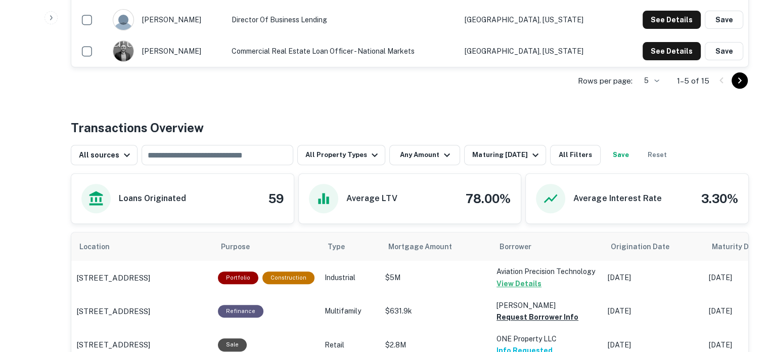
scroll to position [405, 0]
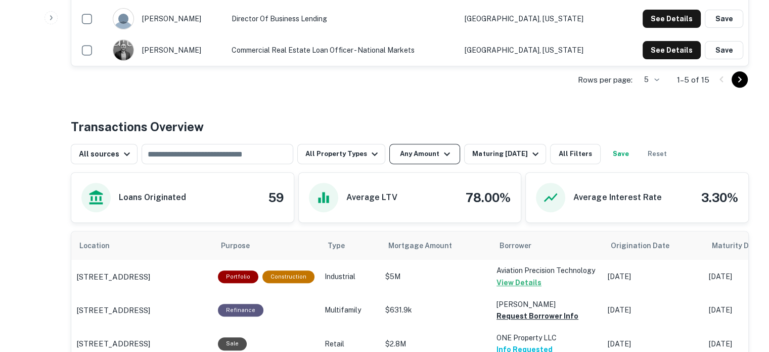
click at [441, 157] on icon "button" at bounding box center [447, 154] width 12 height 12
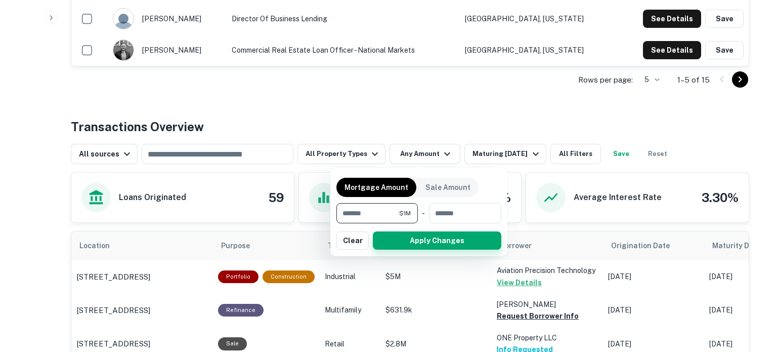
type input "*******"
click at [446, 244] on button "Apply Changes" at bounding box center [437, 240] width 128 height 18
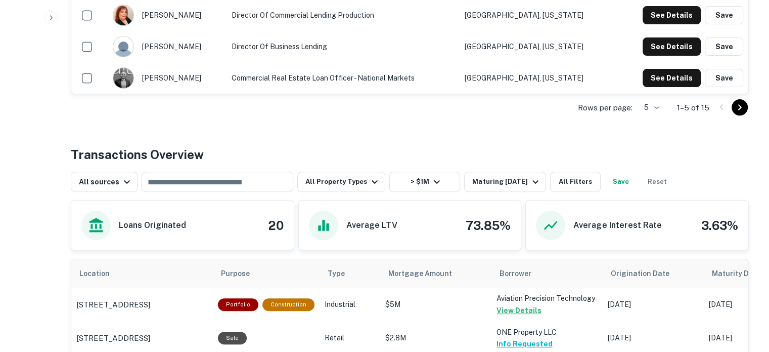
scroll to position [330, 0]
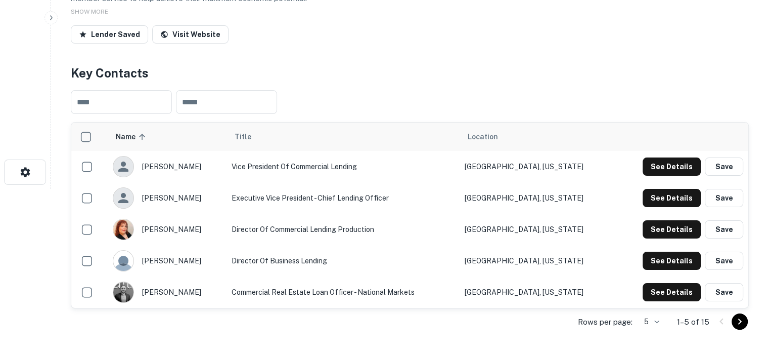
scroll to position [202, 0]
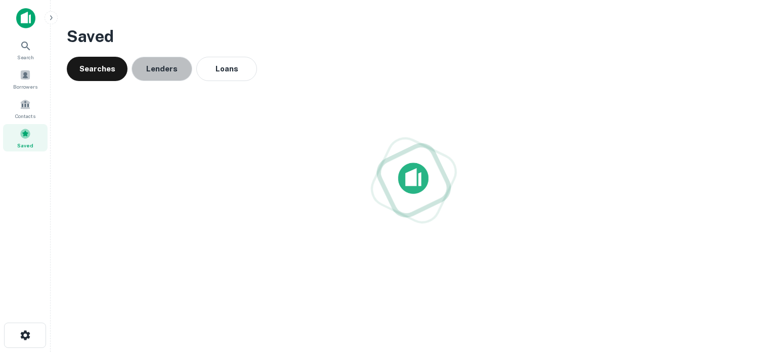
click at [168, 67] on button "Lenders" at bounding box center [162, 69] width 61 height 24
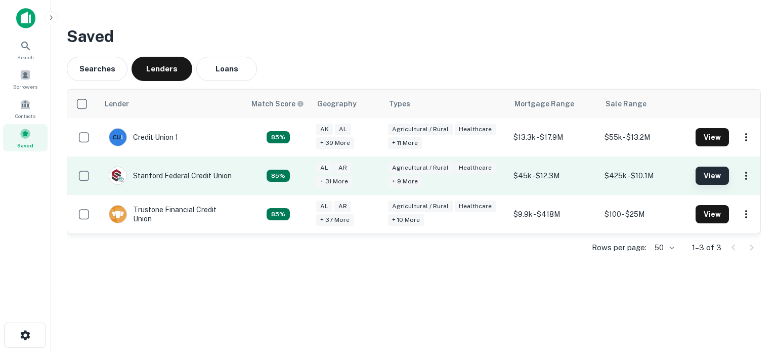
click at [711, 176] on button "View" at bounding box center [711, 175] width 33 height 18
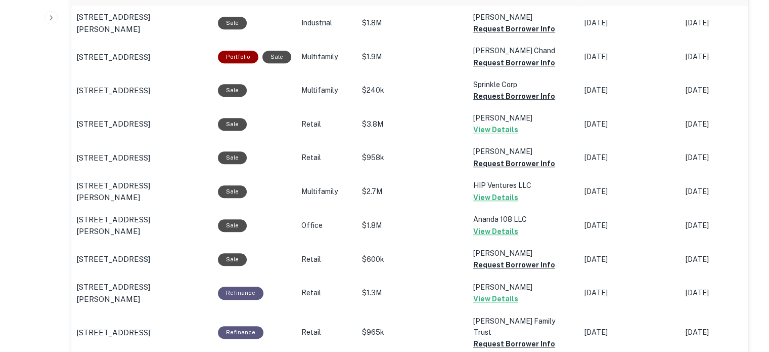
scroll to position [506, 0]
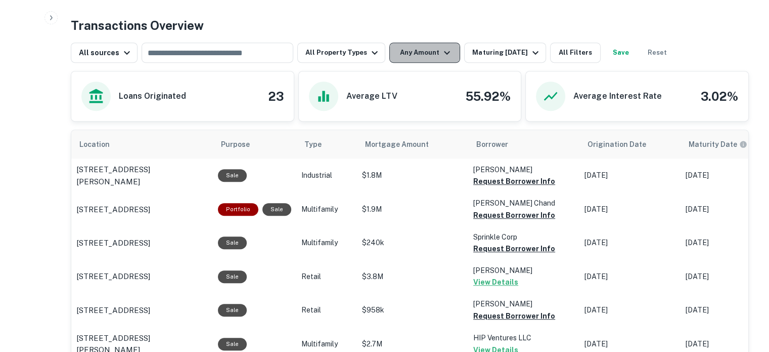
click at [432, 60] on button "Any Amount" at bounding box center [424, 52] width 71 height 20
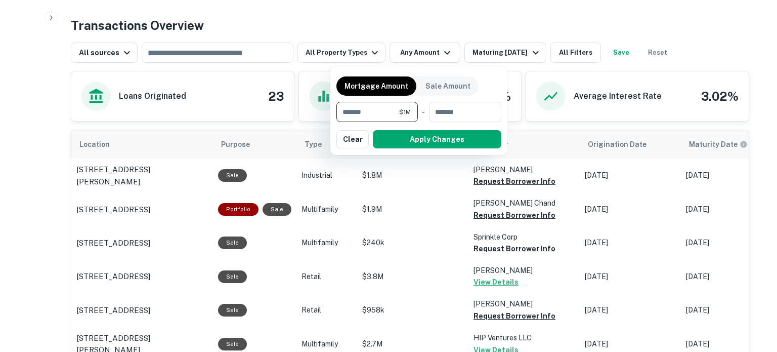
type input "*******"
click at [418, 129] on div "Mortgage Amount Sale Amount ******* $1M ​ - ​ Apply Changes Clear" at bounding box center [418, 110] width 165 height 76
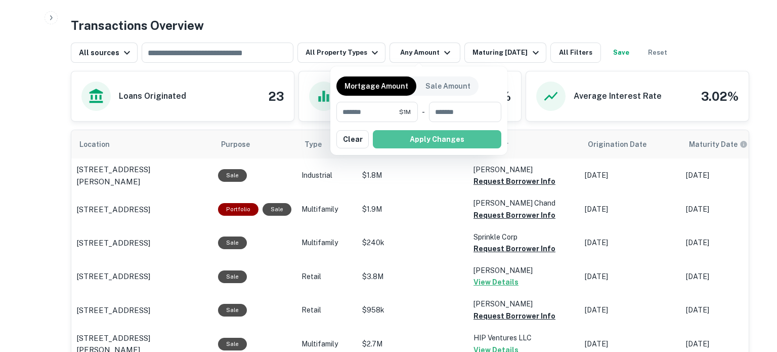
click at [423, 137] on button "Apply Changes" at bounding box center [437, 139] width 128 height 18
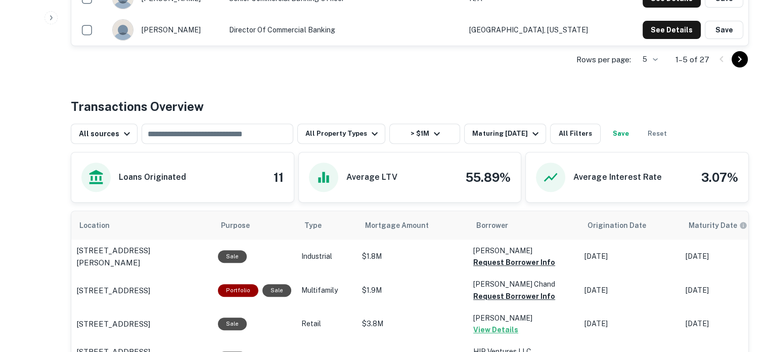
scroll to position [506, 0]
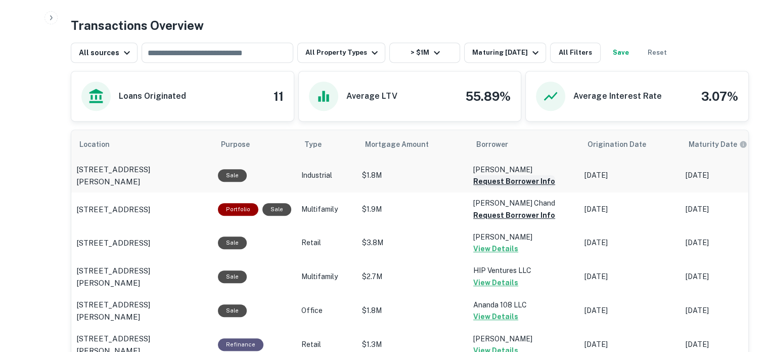
click at [533, 184] on button "Request Borrower Info" at bounding box center [514, 181] width 82 height 12
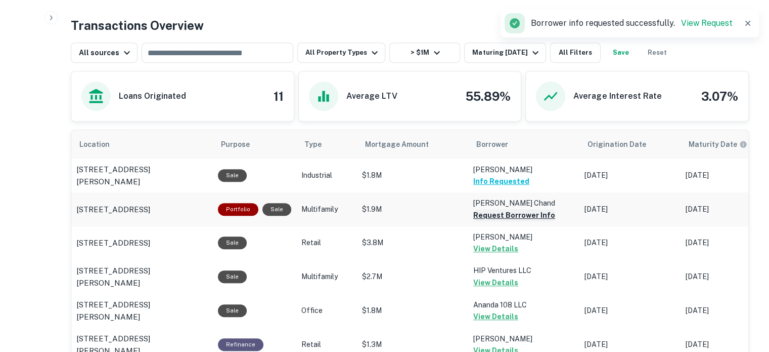
click at [515, 213] on button "Request Borrower Info" at bounding box center [514, 215] width 82 height 12
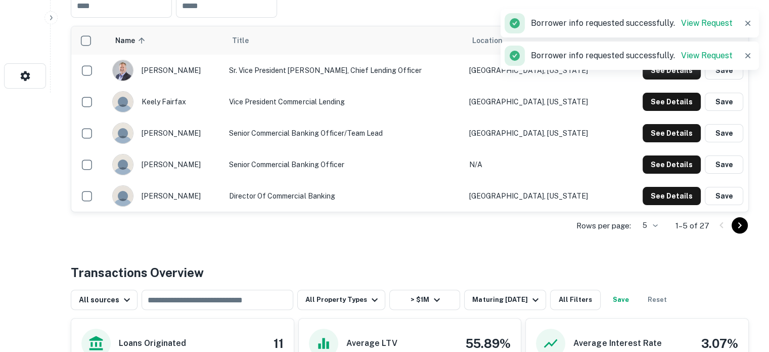
scroll to position [77, 0]
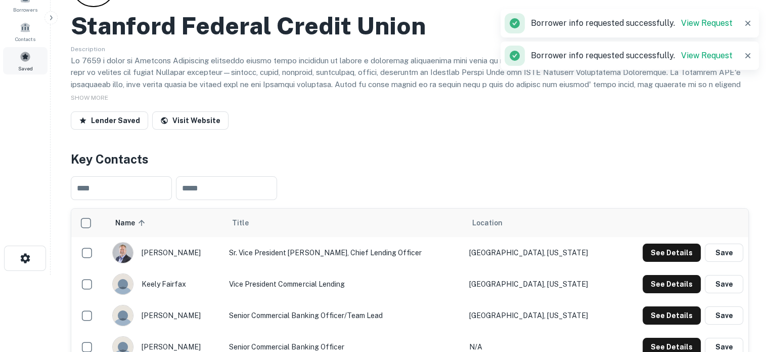
click at [36, 73] on div "Saved" at bounding box center [25, 60] width 45 height 27
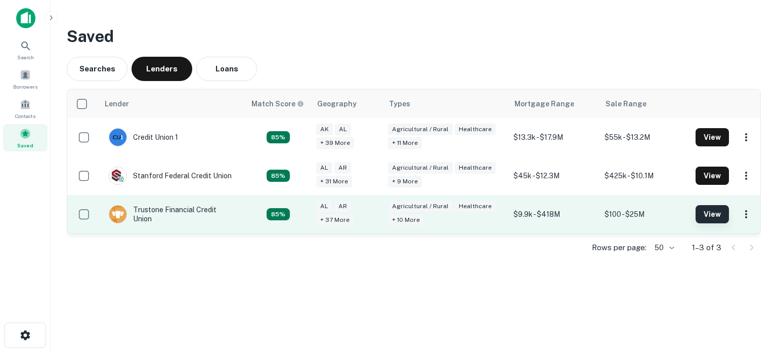
click at [720, 206] on button "View" at bounding box center [711, 214] width 33 height 18
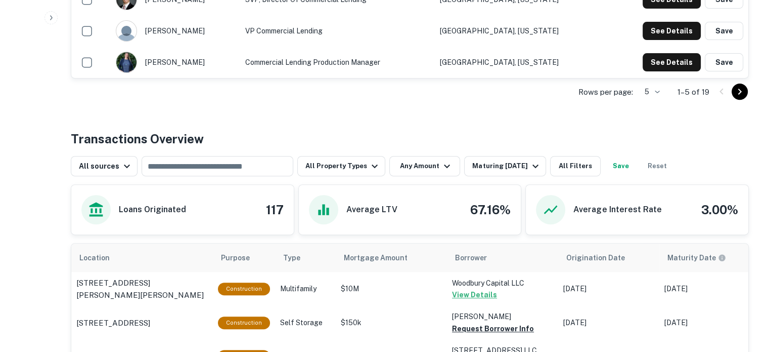
scroll to position [506, 0]
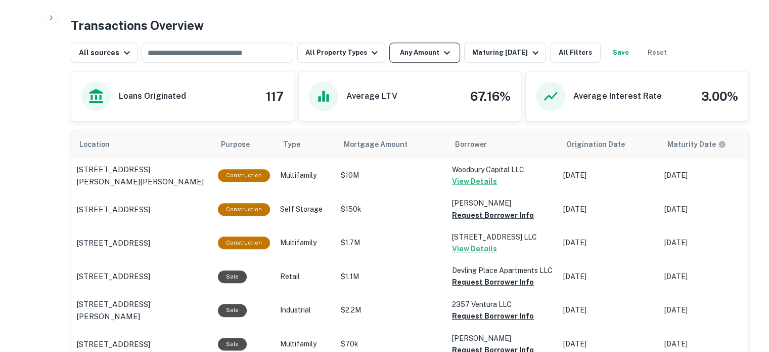
click at [407, 54] on button "Any Amount" at bounding box center [424, 52] width 71 height 20
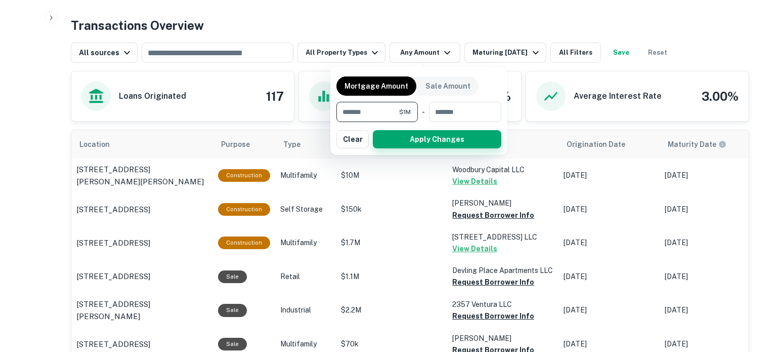
type input "*******"
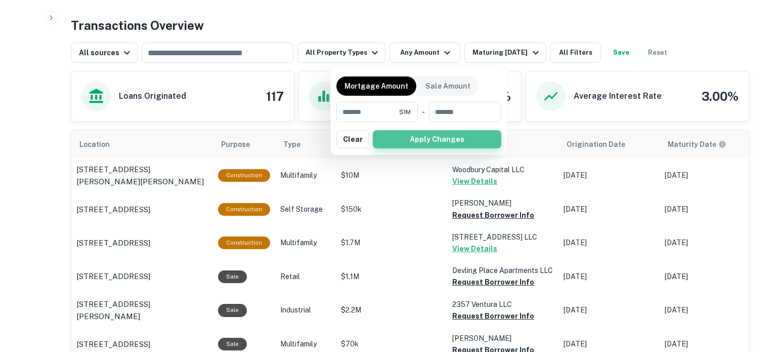
click at [449, 140] on button "Apply Changes" at bounding box center [437, 139] width 128 height 18
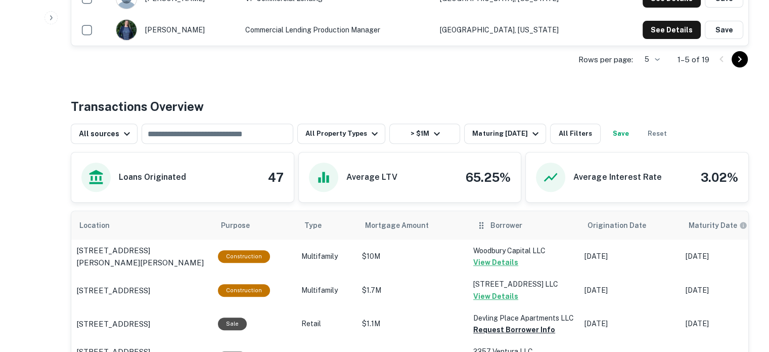
scroll to position [506, 0]
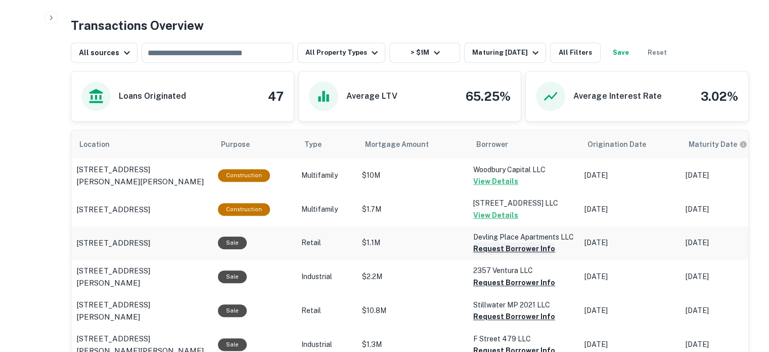
click at [514, 245] on button "Request Borrower Info" at bounding box center [514, 248] width 82 height 12
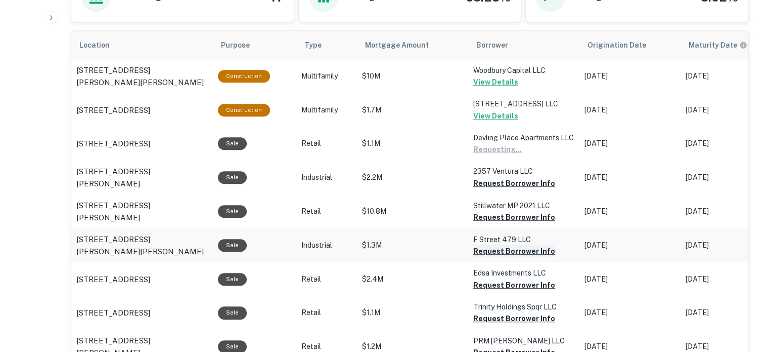
scroll to position [607, 0]
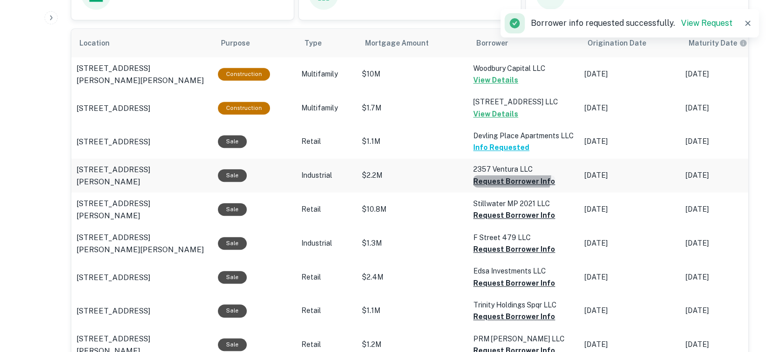
click at [502, 175] on button "Request Borrower Info" at bounding box center [514, 181] width 82 height 12
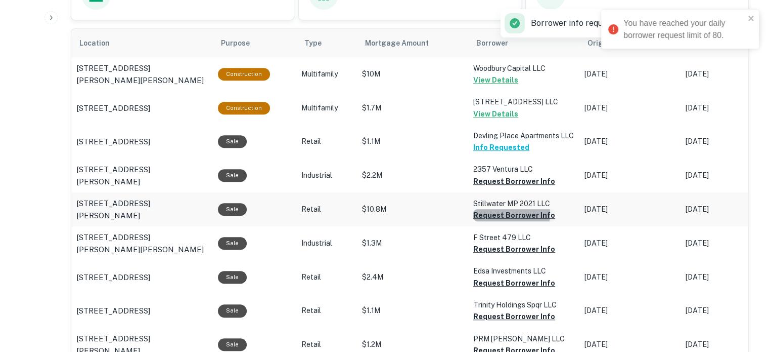
click at [498, 187] on button "Request Borrower Info" at bounding box center [514, 181] width 82 height 12
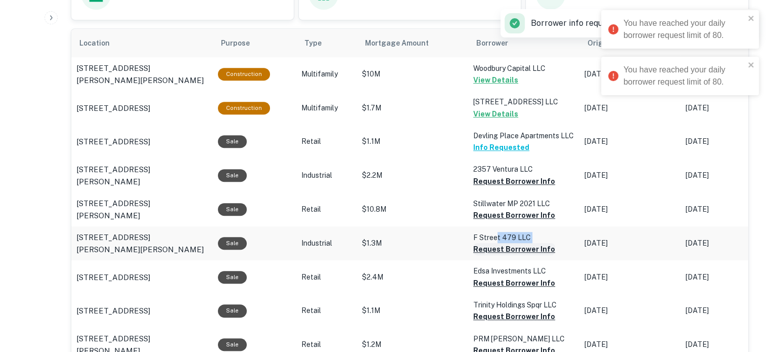
drag, startPoint x: 495, startPoint y: 240, endPoint x: 492, endPoint y: 248, distance: 8.6
click at [493, 91] on td "F Street 479 LLC Request Borrower Info" at bounding box center [523, 74] width 111 height 34
click at [485, 187] on button "Request Borrower Info" at bounding box center [514, 181] width 82 height 12
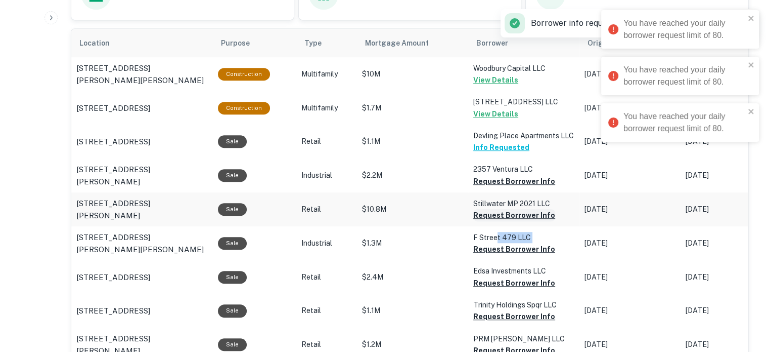
click at [496, 187] on button "Request Borrower Info" at bounding box center [514, 181] width 82 height 12
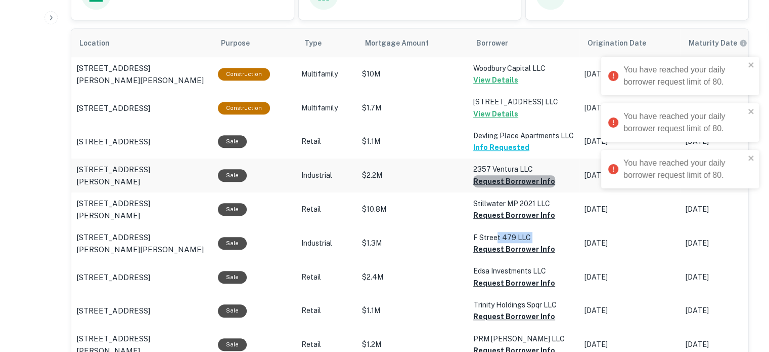
click at [513, 179] on button "Request Borrower Info" at bounding box center [514, 181] width 82 height 12
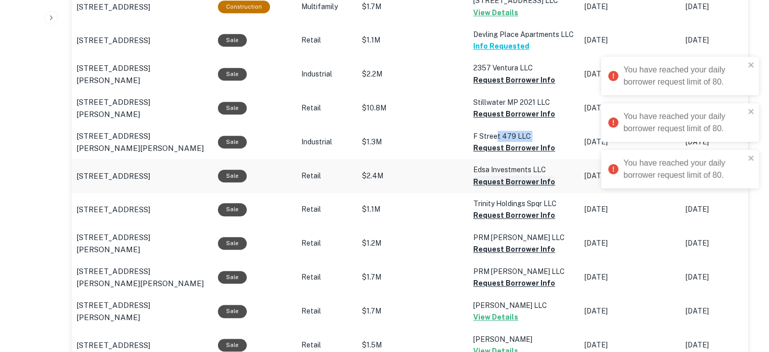
click at [526, 86] on button "Request Borrower Info" at bounding box center [514, 80] width 82 height 12
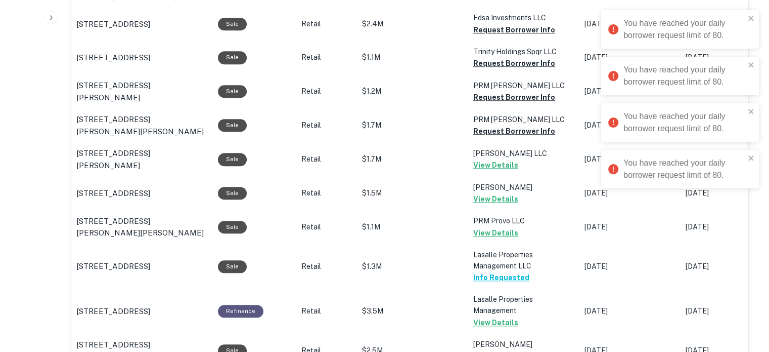
scroll to position [556, 0]
